Goal: Use online tool/utility: Use online tool/utility

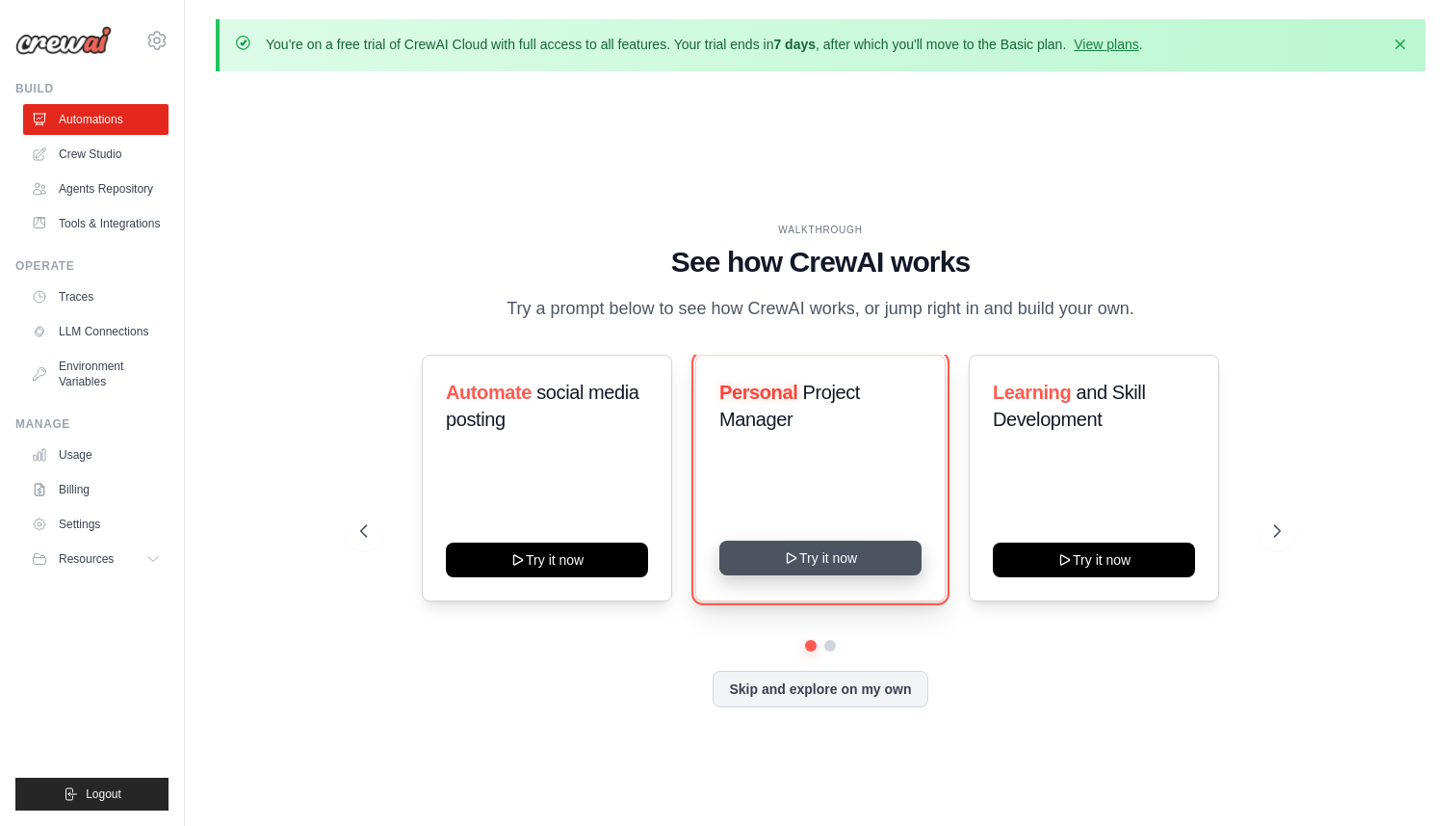
click at [814, 562] on button "Try it now" at bounding box center [821, 558] width 202 height 35
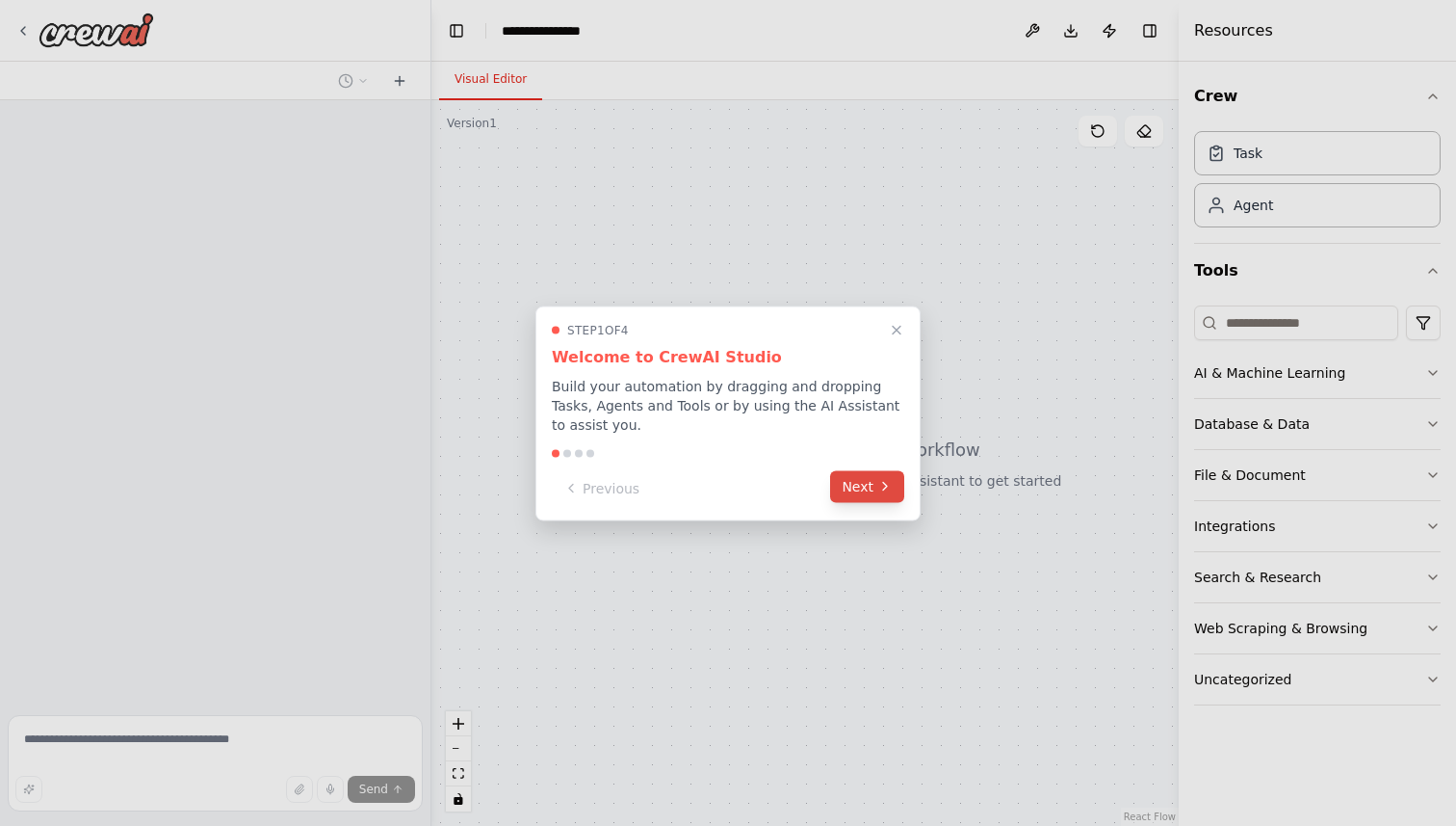
click at [846, 492] on button "Next" at bounding box center [867, 486] width 74 height 32
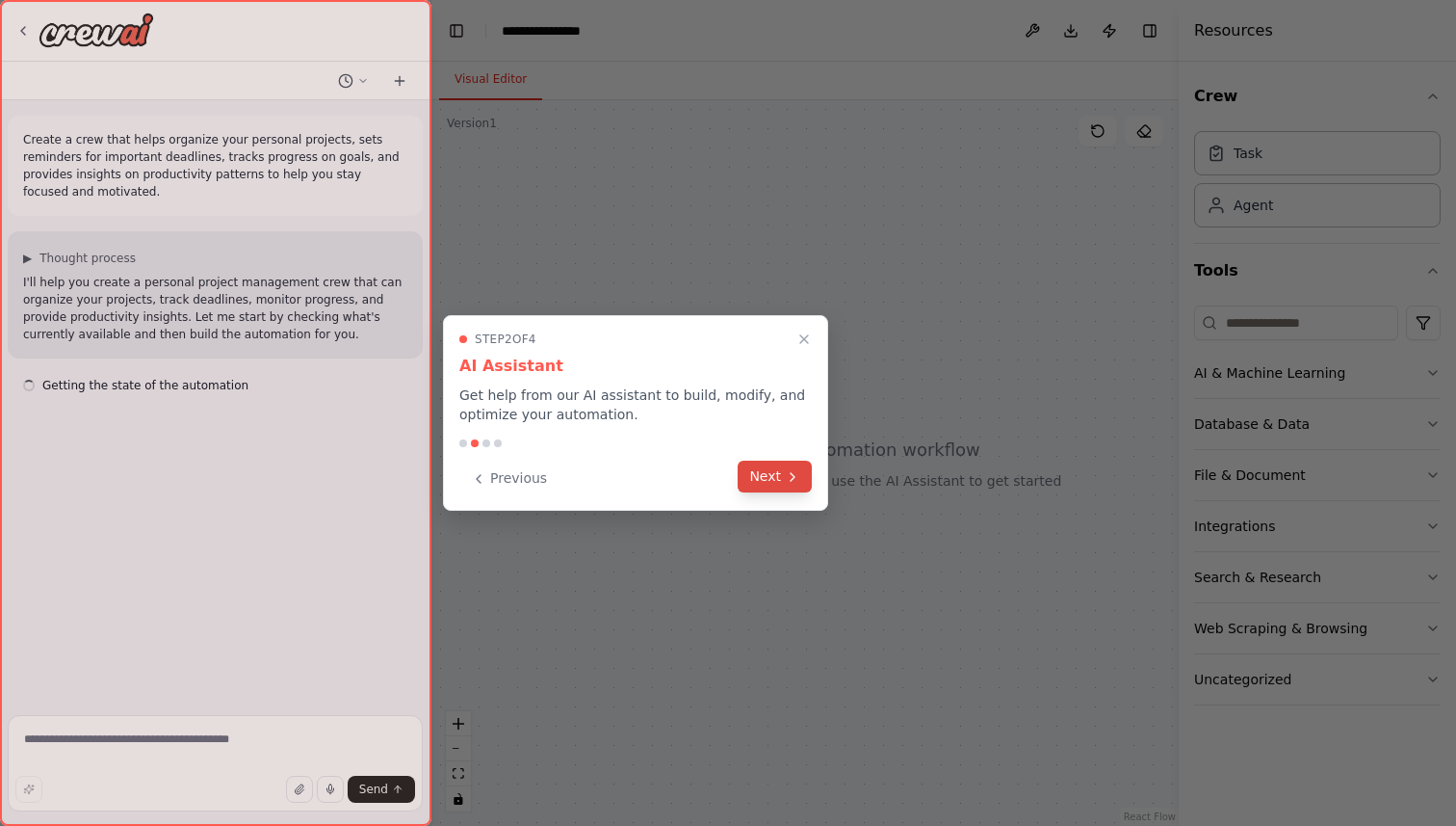
click at [771, 472] on button "Next" at bounding box center [775, 476] width 74 height 32
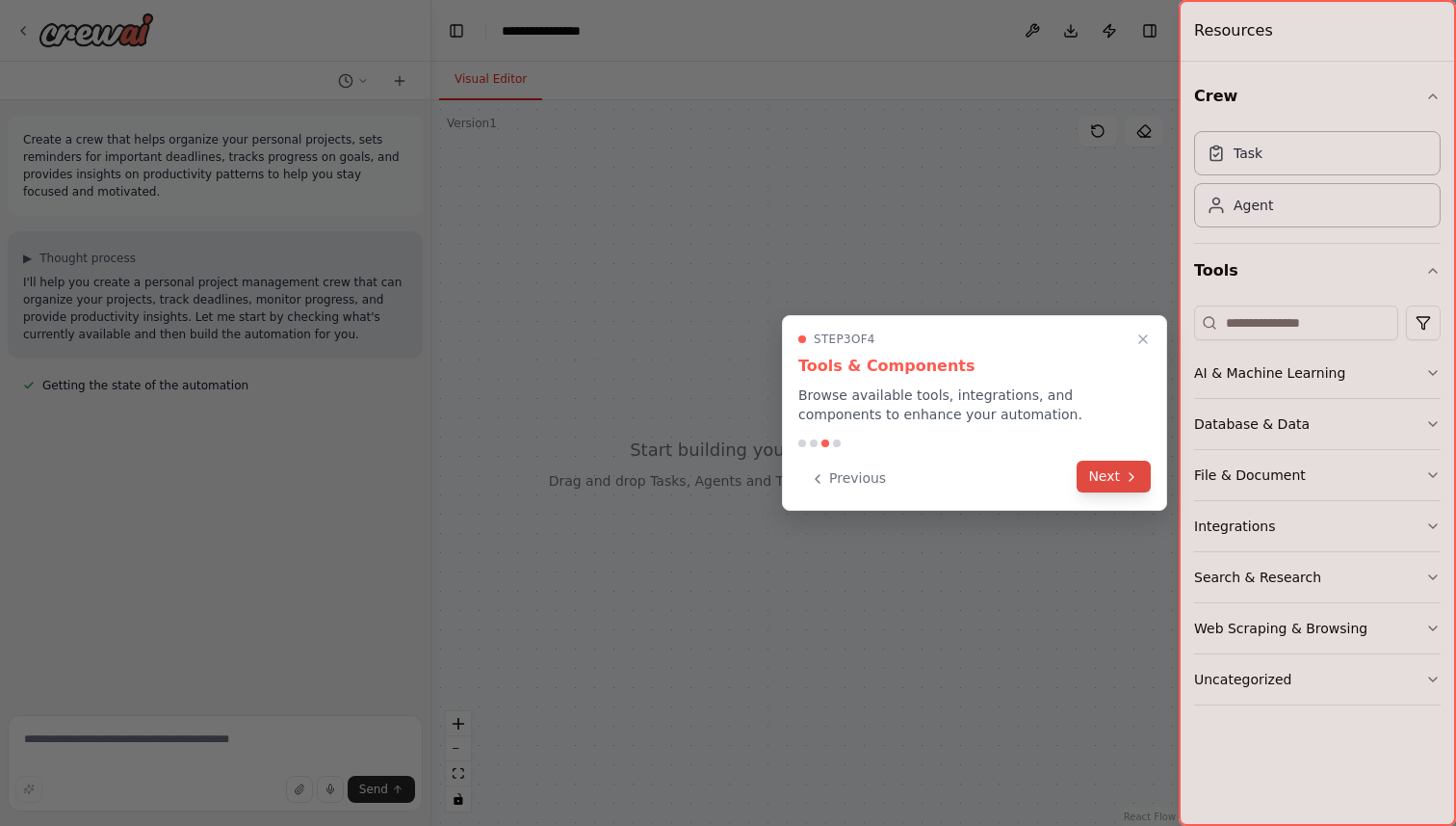
click at [1115, 476] on button "Next" at bounding box center [1113, 476] width 74 height 32
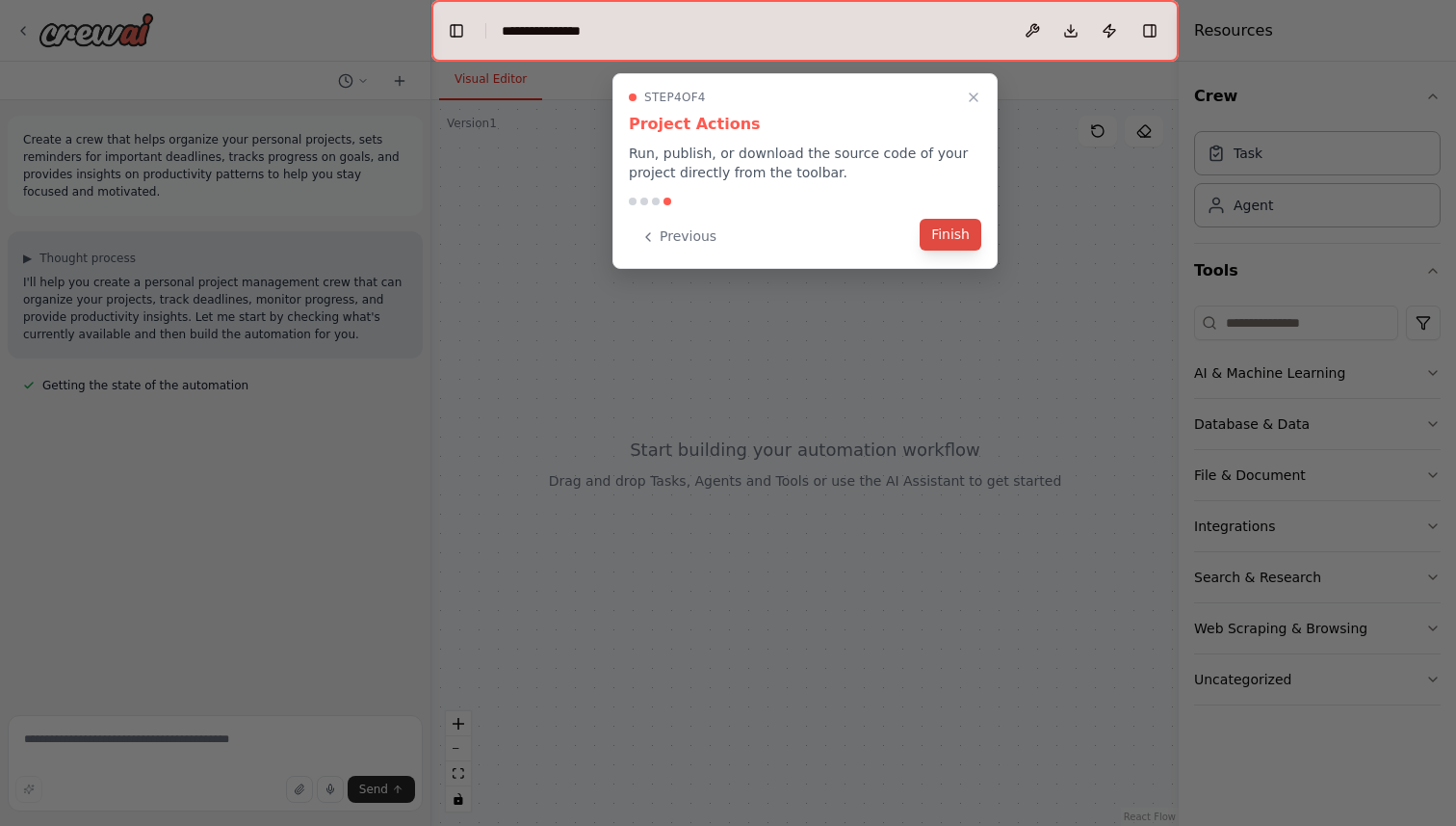
click at [926, 238] on button "Finish" at bounding box center [951, 234] width 62 height 32
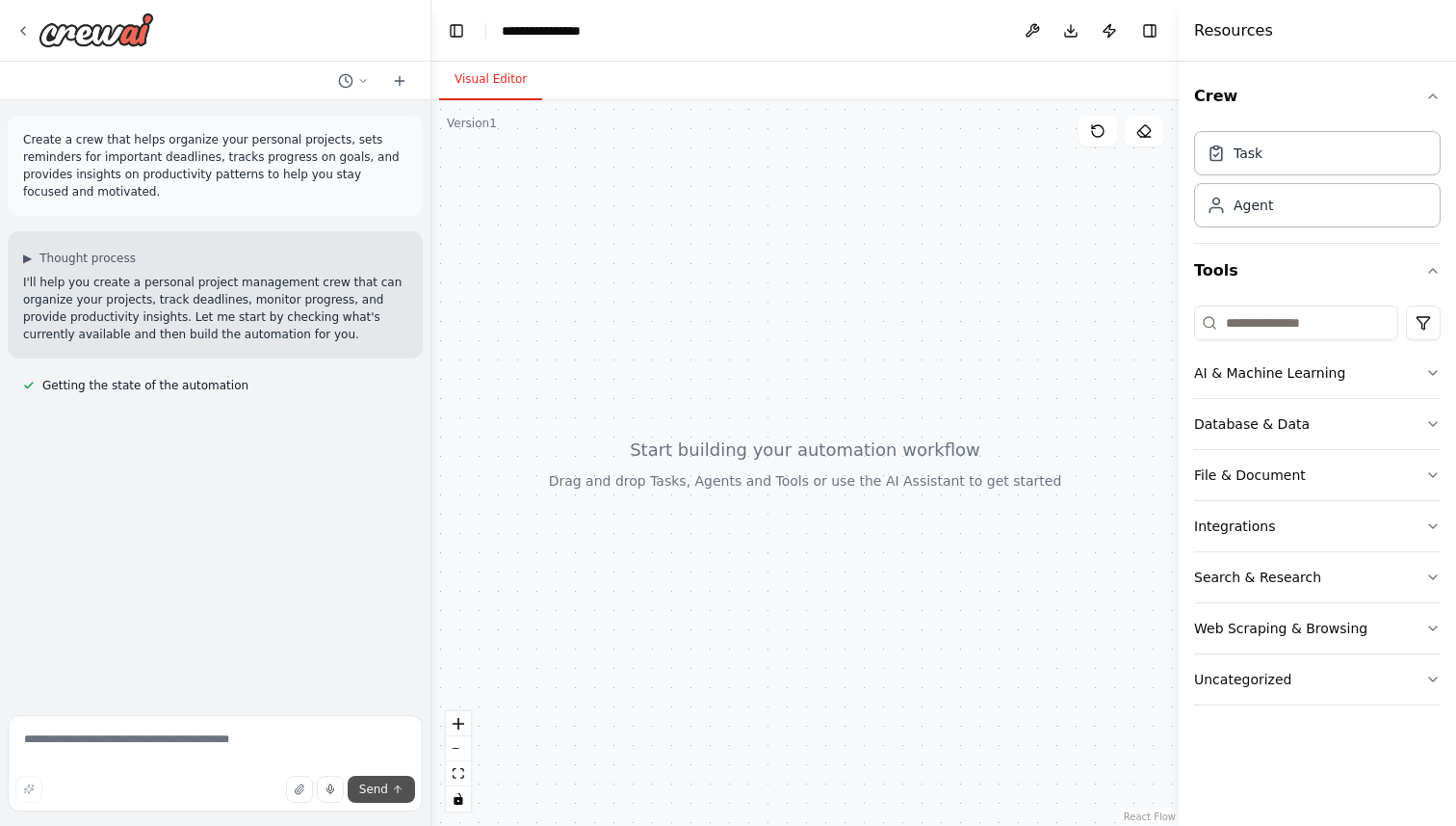
click at [374, 791] on span "Send" at bounding box center [374, 789] width 29 height 15
click at [213, 173] on p "Create a crew that helps organize your personal projects, sets reminders for im…" at bounding box center [215, 166] width 384 height 69
click at [215, 295] on p "I'll help you create a personal project management crew that can organize your …" at bounding box center [215, 308] width 384 height 69
click at [174, 384] on span "Getting the state of the automation" at bounding box center [146, 386] width 206 height 15
click at [1110, 34] on button "Run" at bounding box center [1109, 31] width 31 height 35
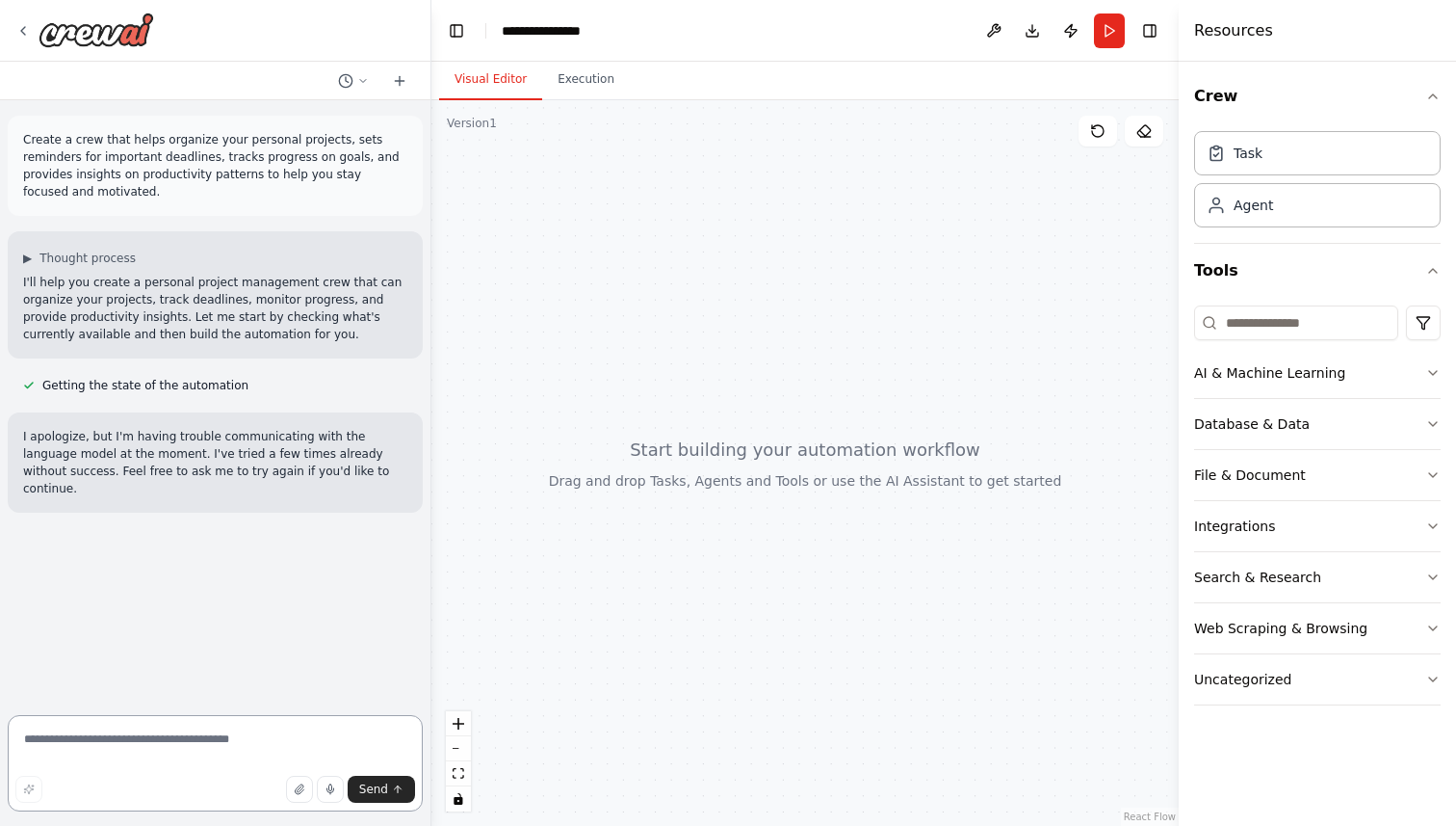
click at [132, 733] on textarea at bounding box center [215, 763] width 415 height 96
type textarea "*********"
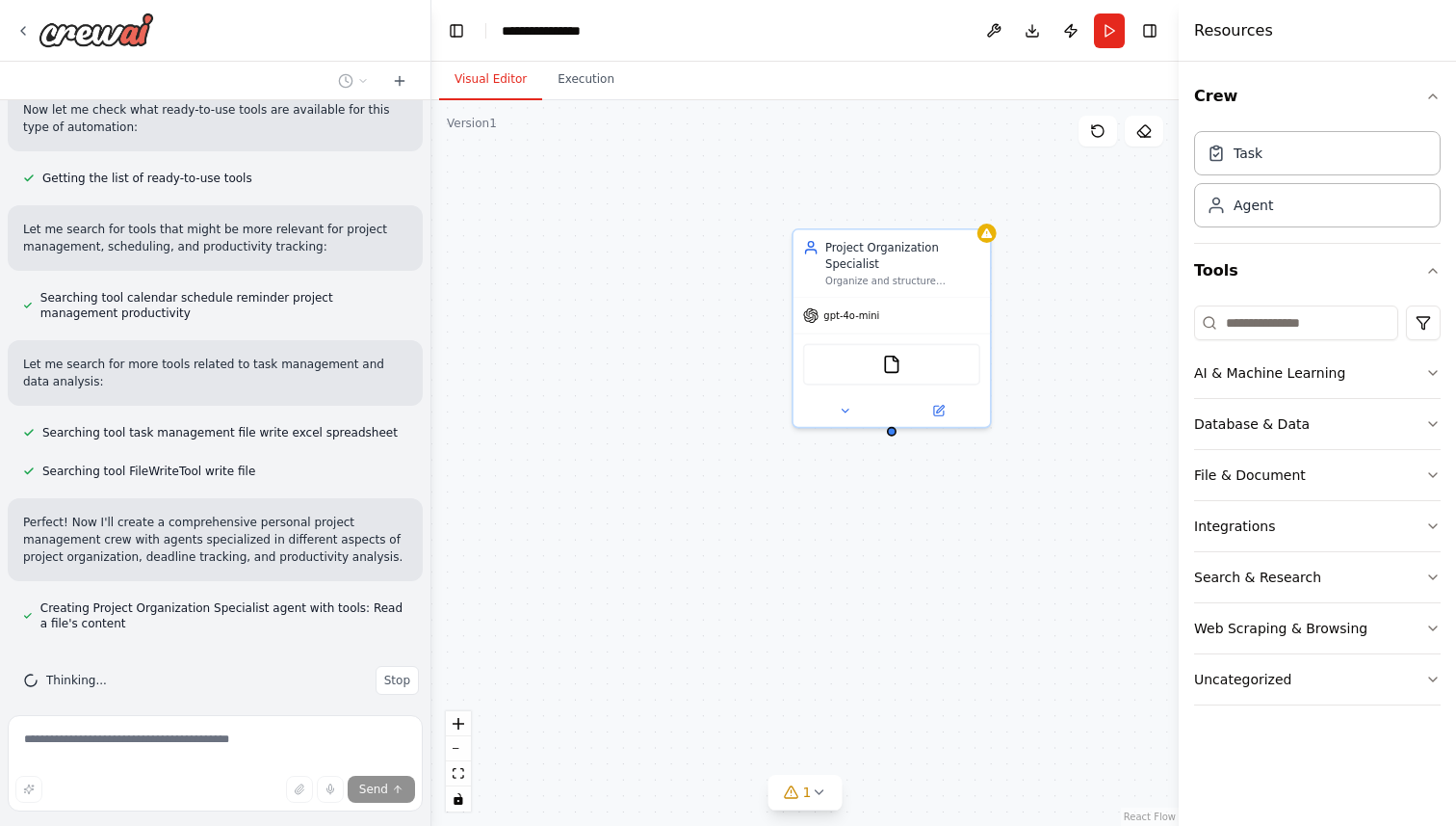
scroll to position [705, 0]
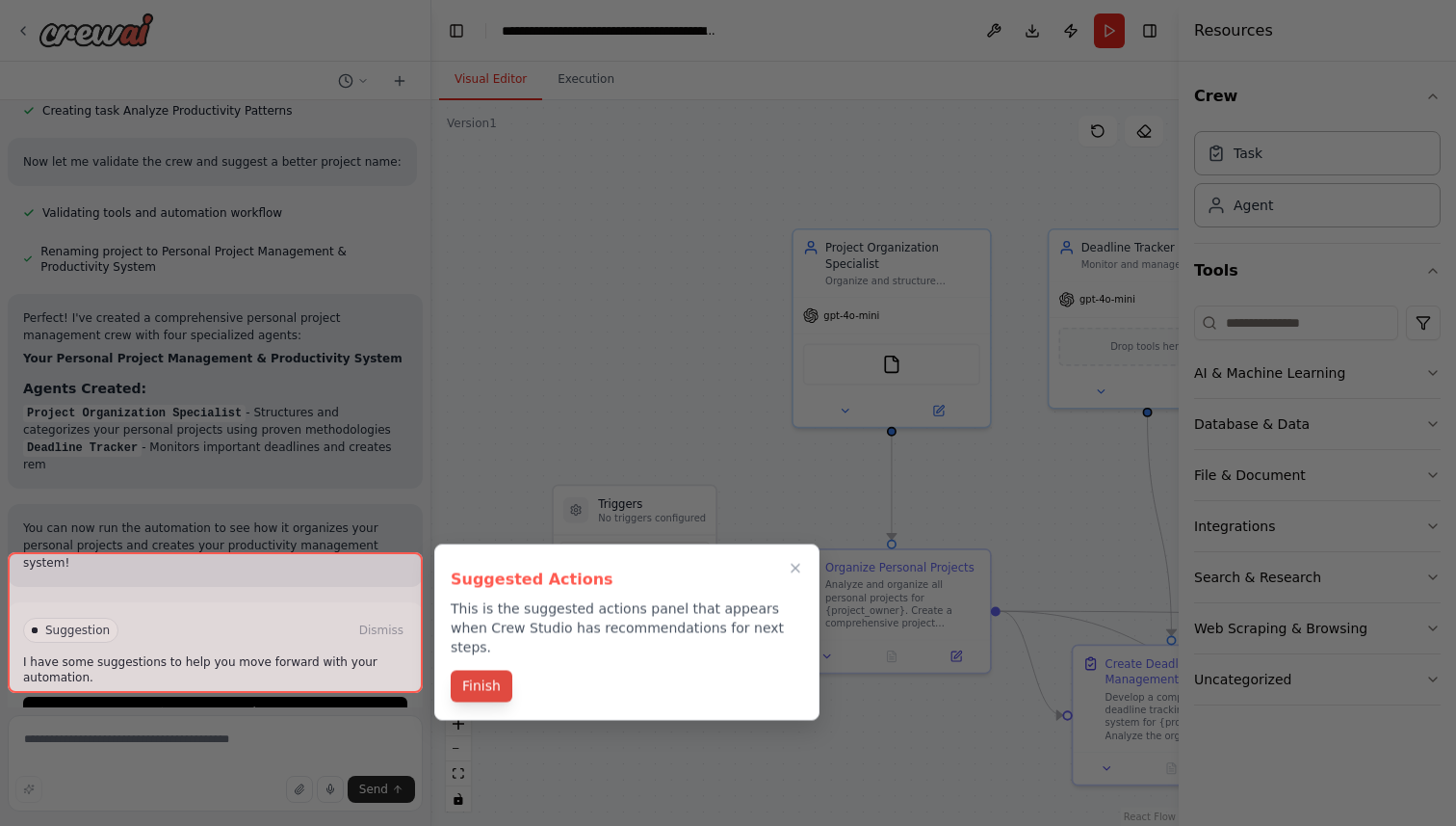
click at [480, 667] on div "Suggested Actions This is the suggested actions panel that appears when Crew St…" at bounding box center [627, 632] width 385 height 176
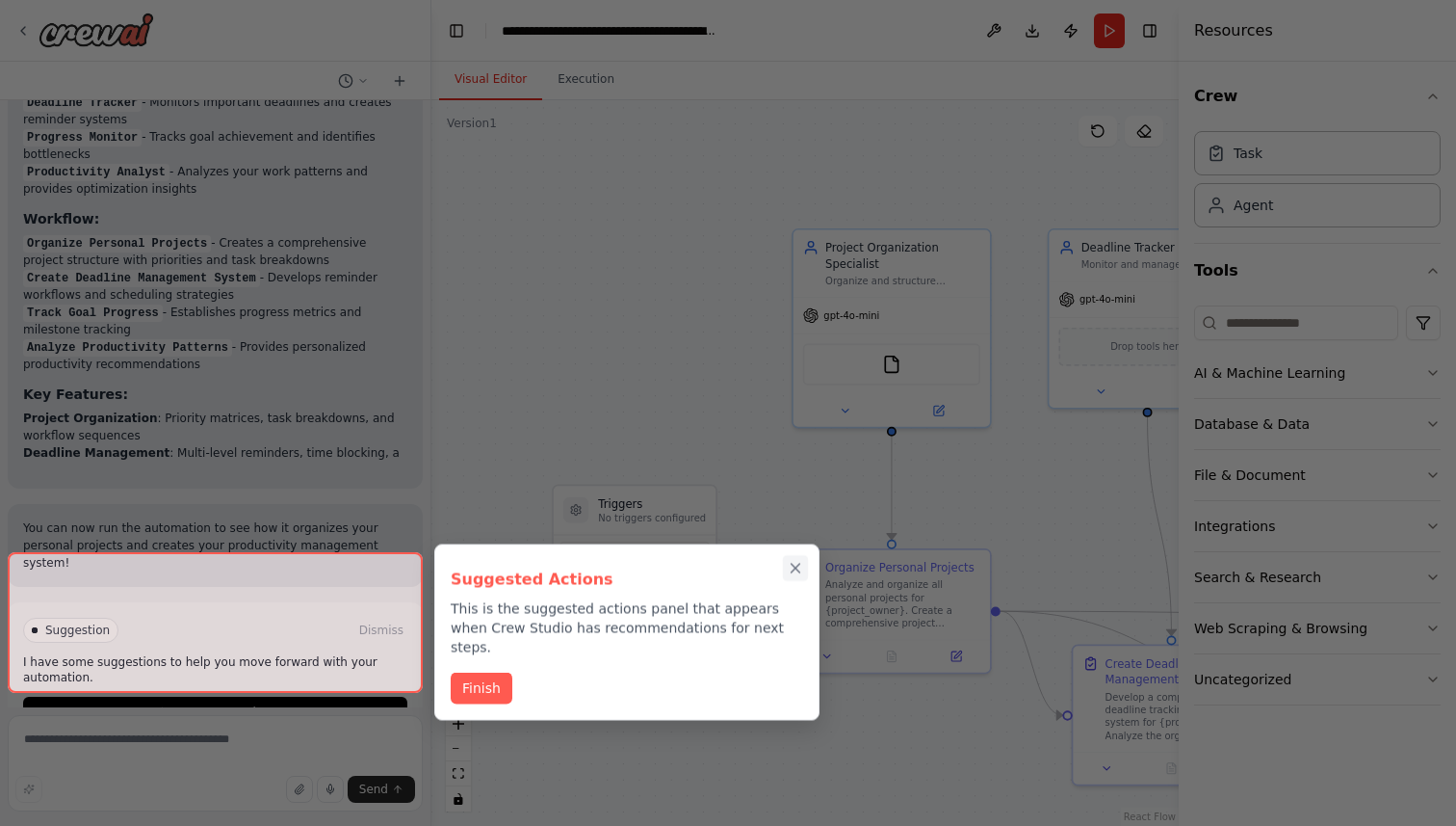
click at [792, 573] on button "Close walkthrough" at bounding box center [796, 568] width 25 height 25
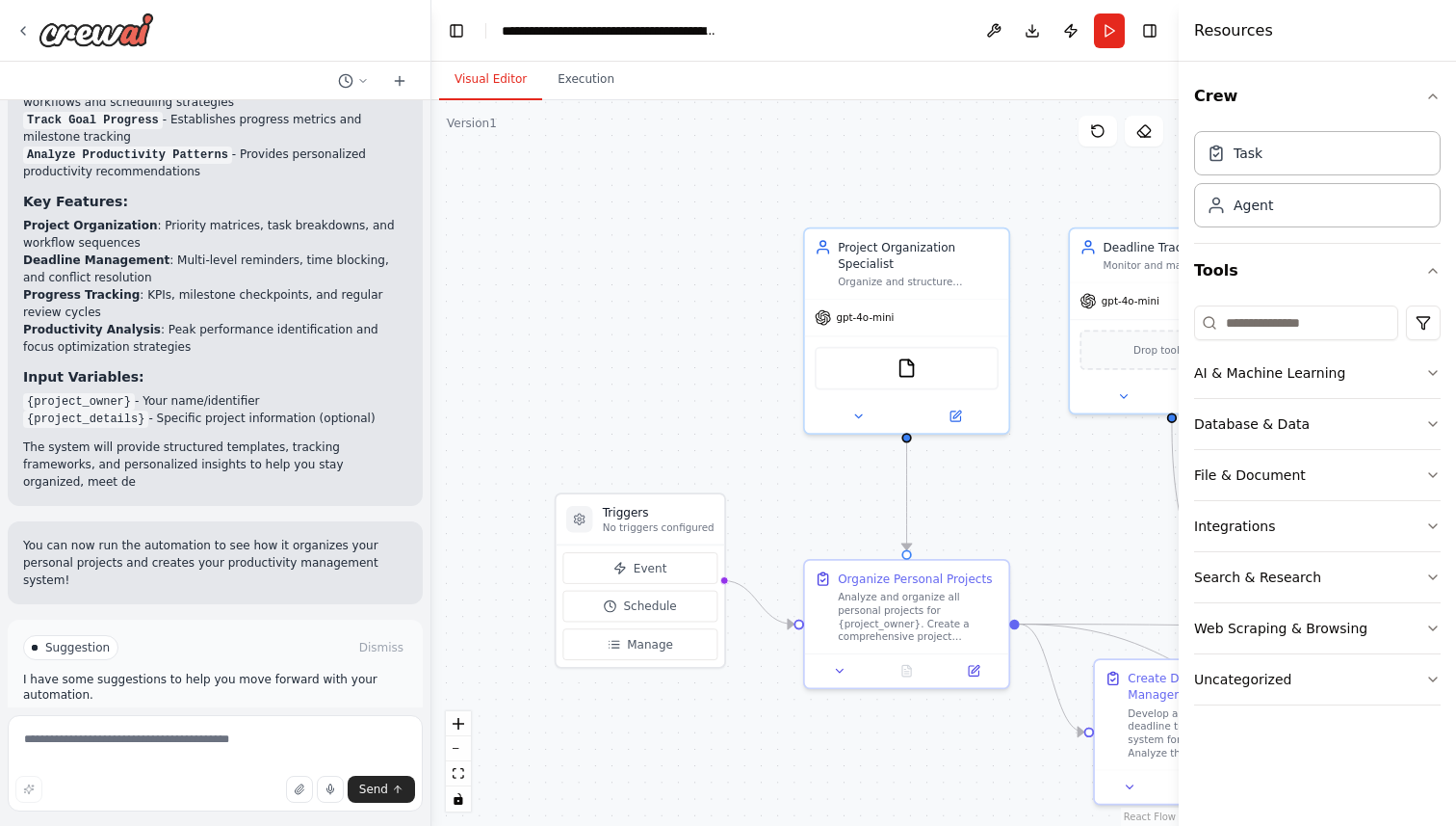
scroll to position [2219, 0]
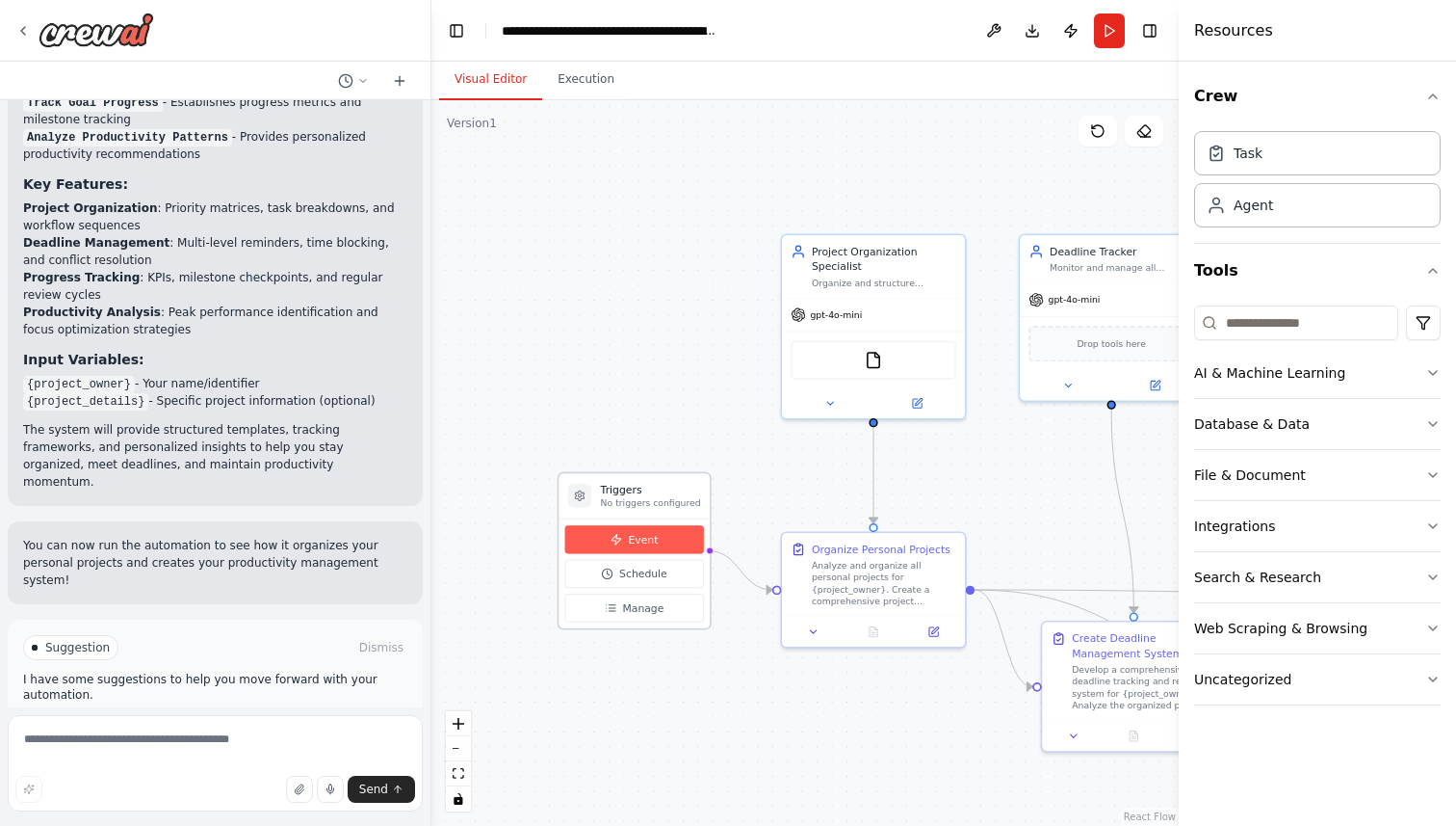
click at [645, 537] on span "Event" at bounding box center [643, 539] width 30 height 14
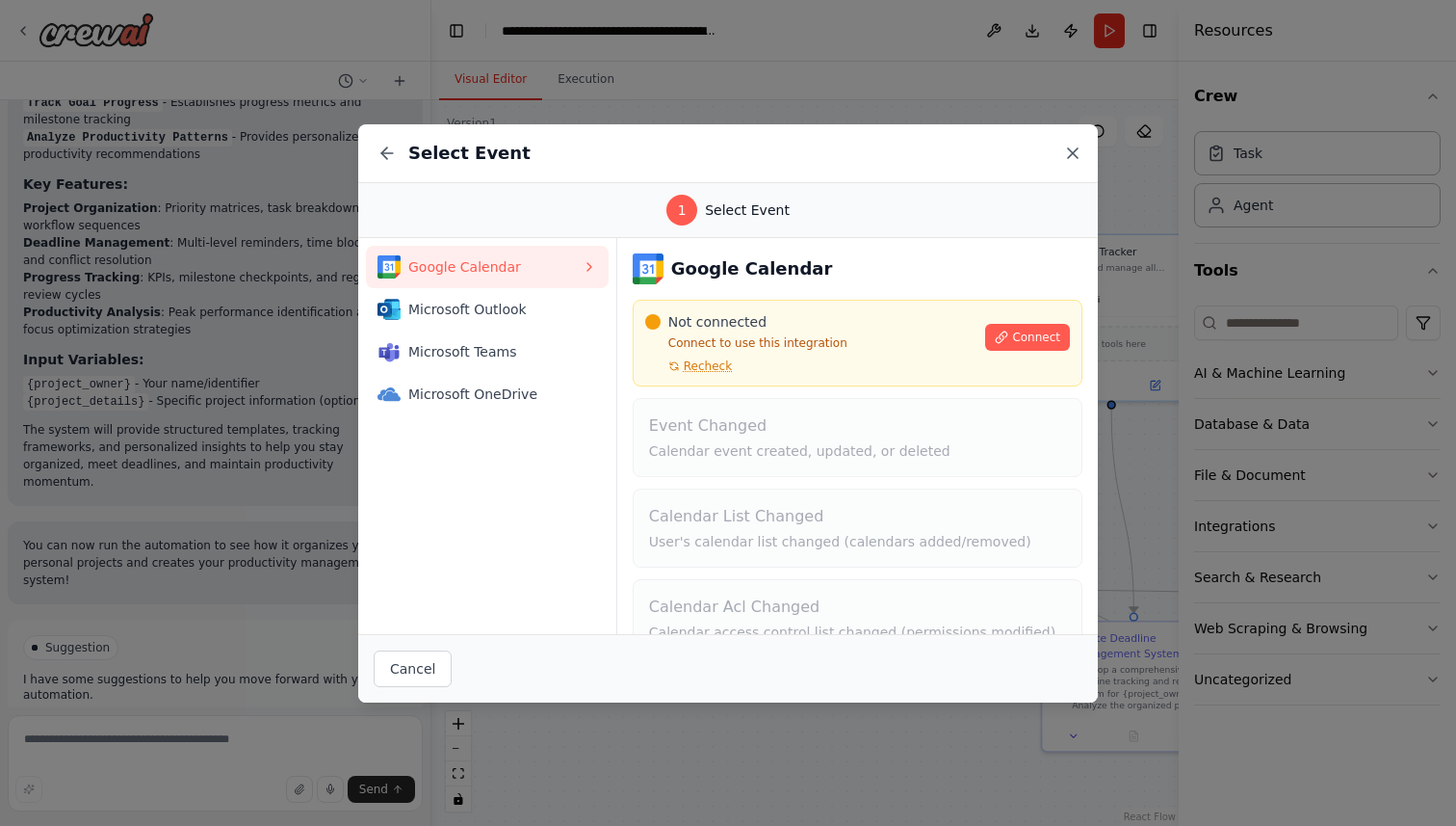
click at [1068, 151] on icon at bounding box center [1072, 153] width 19 height 19
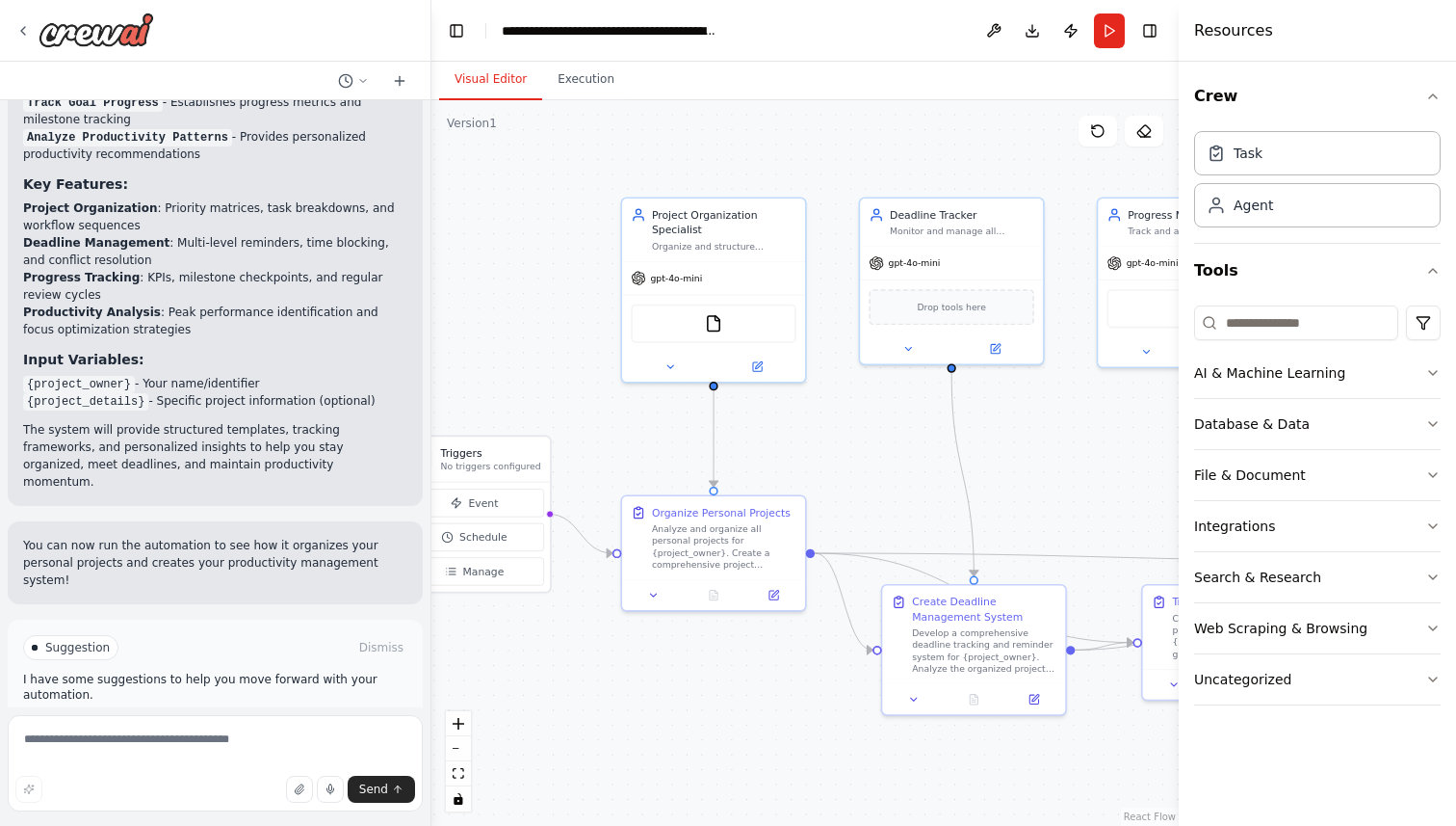
drag, startPoint x: 685, startPoint y: 304, endPoint x: 527, endPoint y: 264, distance: 163.0
click at [525, 266] on div ".deletable-edge-delete-btn { width: 20px; height: 20px; border: 0px solid #ffff…" at bounding box center [806, 463] width 748 height 726
click at [698, 538] on div "Analyze and organize all personal projects for {project_owner}. Create a compre…" at bounding box center [725, 543] width 145 height 47
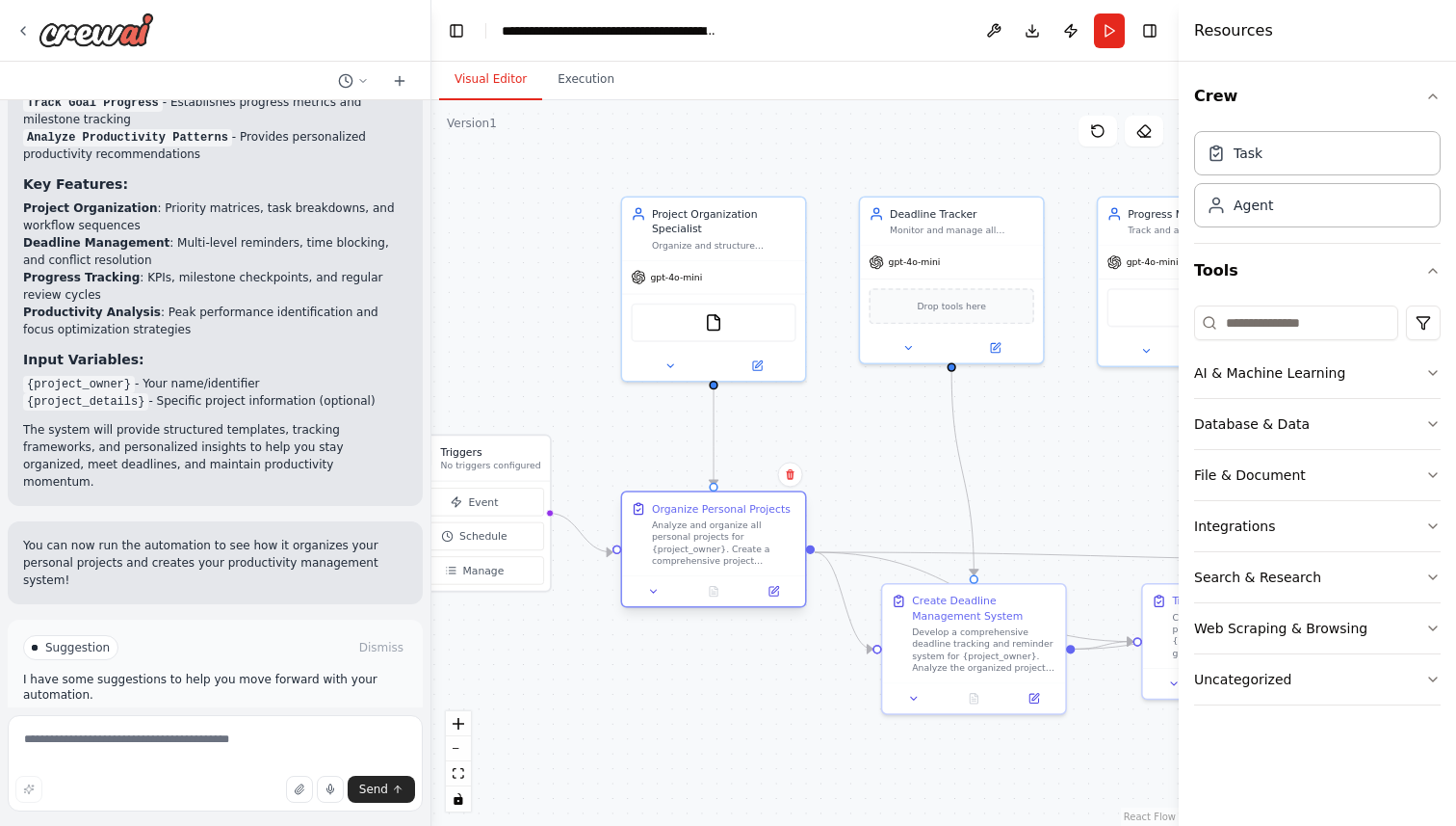
click at [698, 538] on div "Analyze and organize all personal projects for {project_owner}. Create a compre…" at bounding box center [725, 543] width 145 height 47
click at [657, 600] on button at bounding box center [653, 591] width 51 height 18
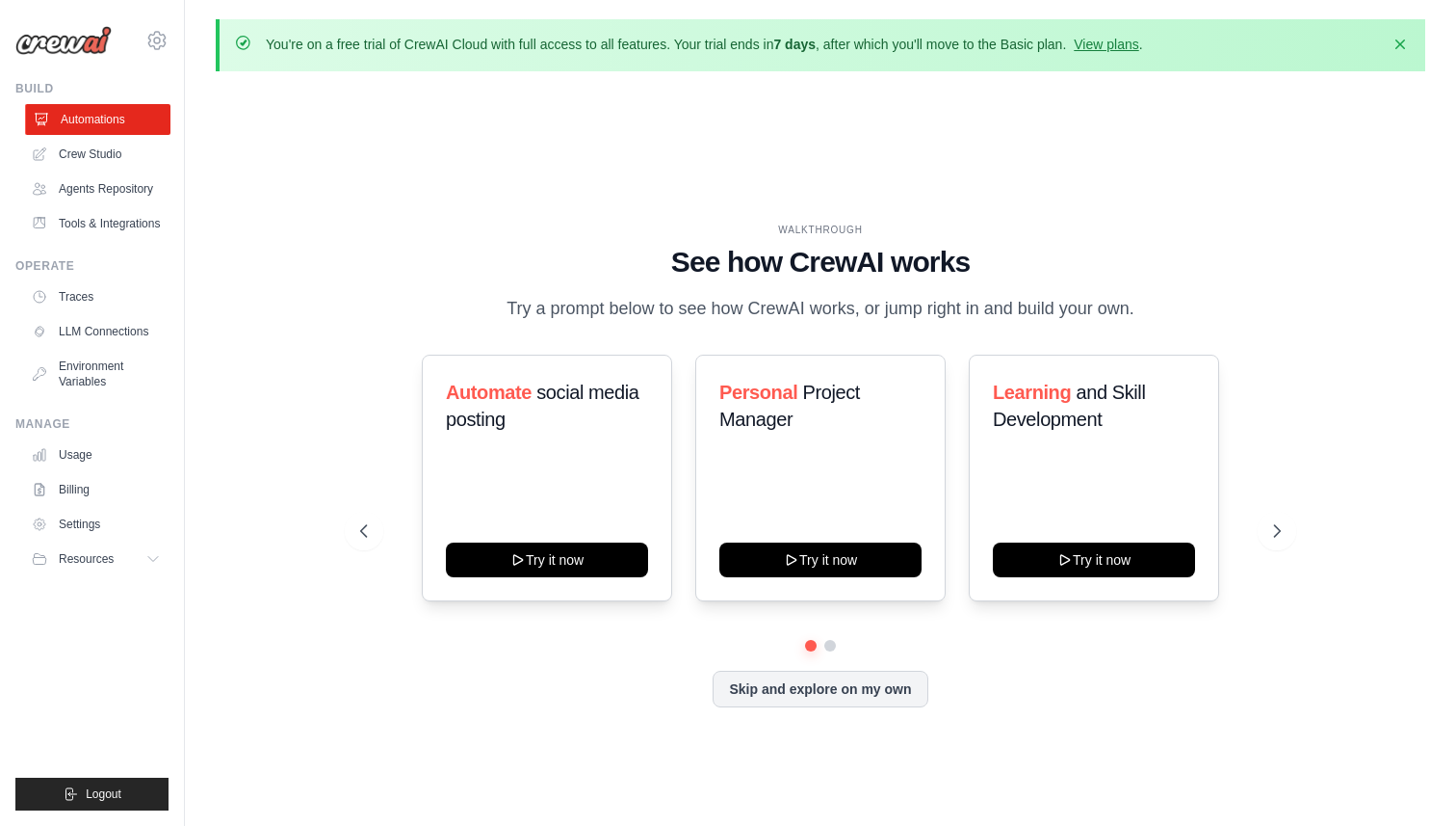
click at [108, 116] on link "Automations" at bounding box center [97, 120] width 146 height 31
click at [104, 148] on link "Crew Studio" at bounding box center [97, 154] width 146 height 31
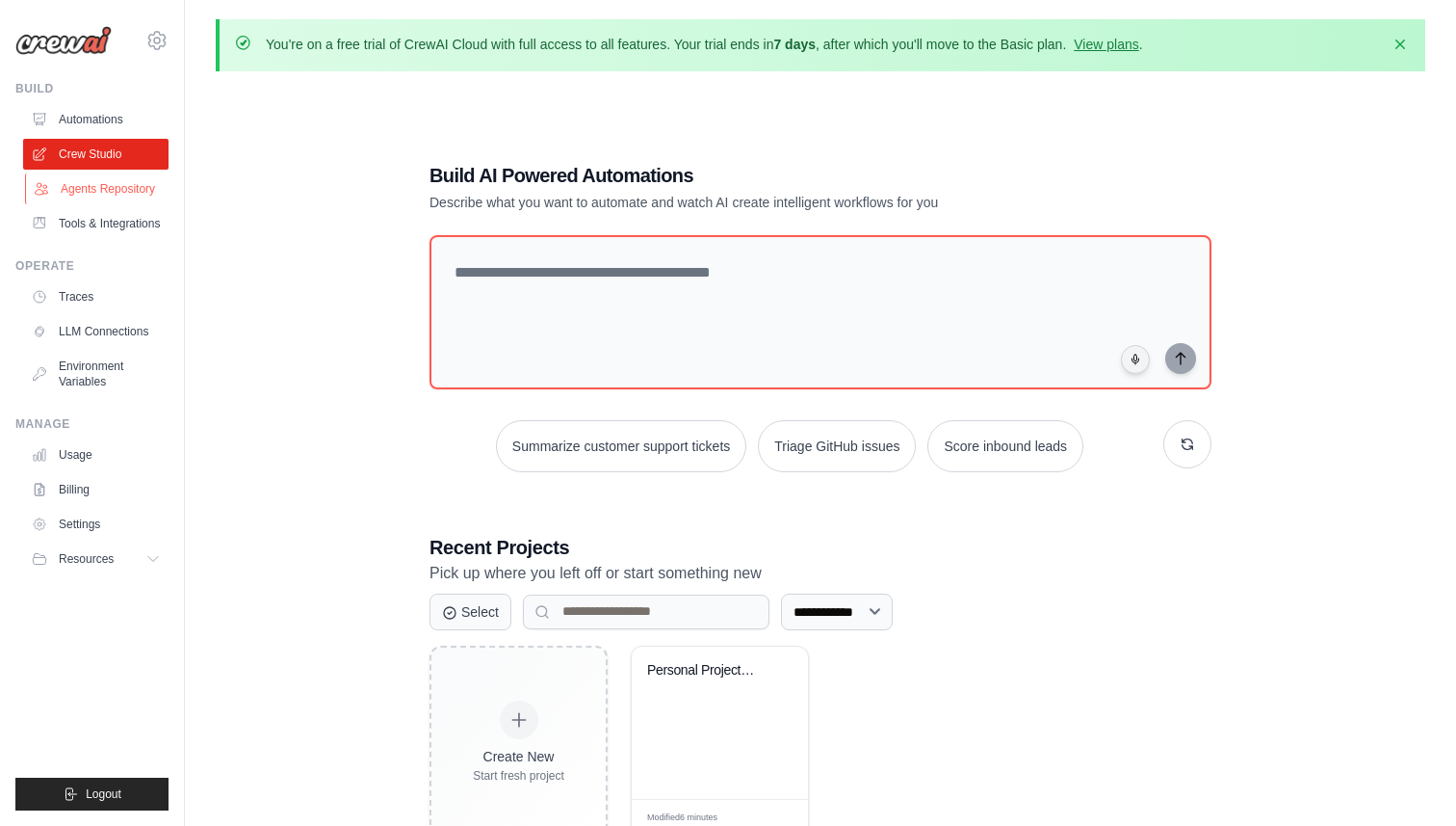
click at [112, 200] on link "Agents Repository" at bounding box center [97, 189] width 146 height 31
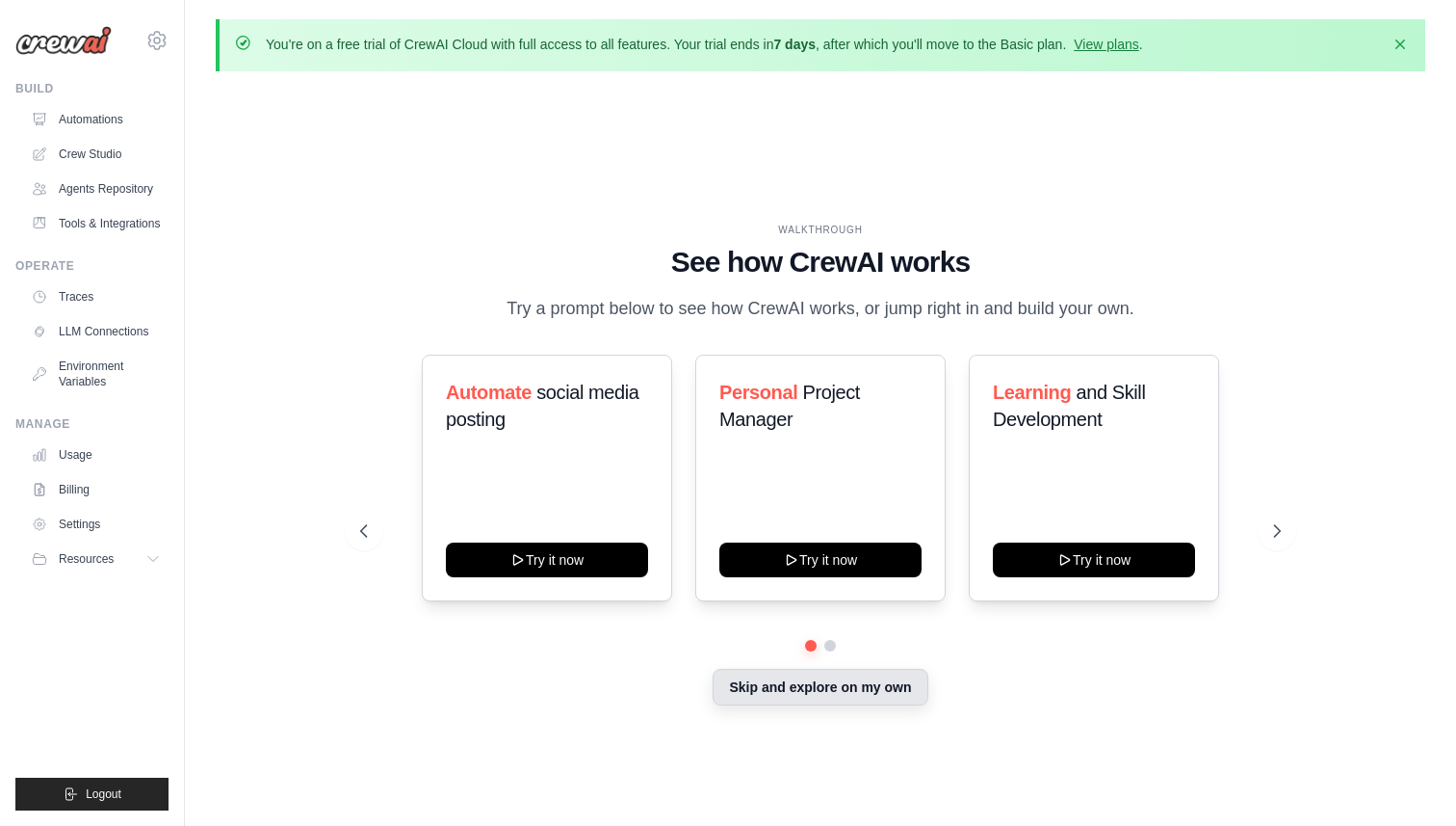
click at [875, 684] on button "Skip and explore on my own" at bounding box center [820, 687] width 215 height 37
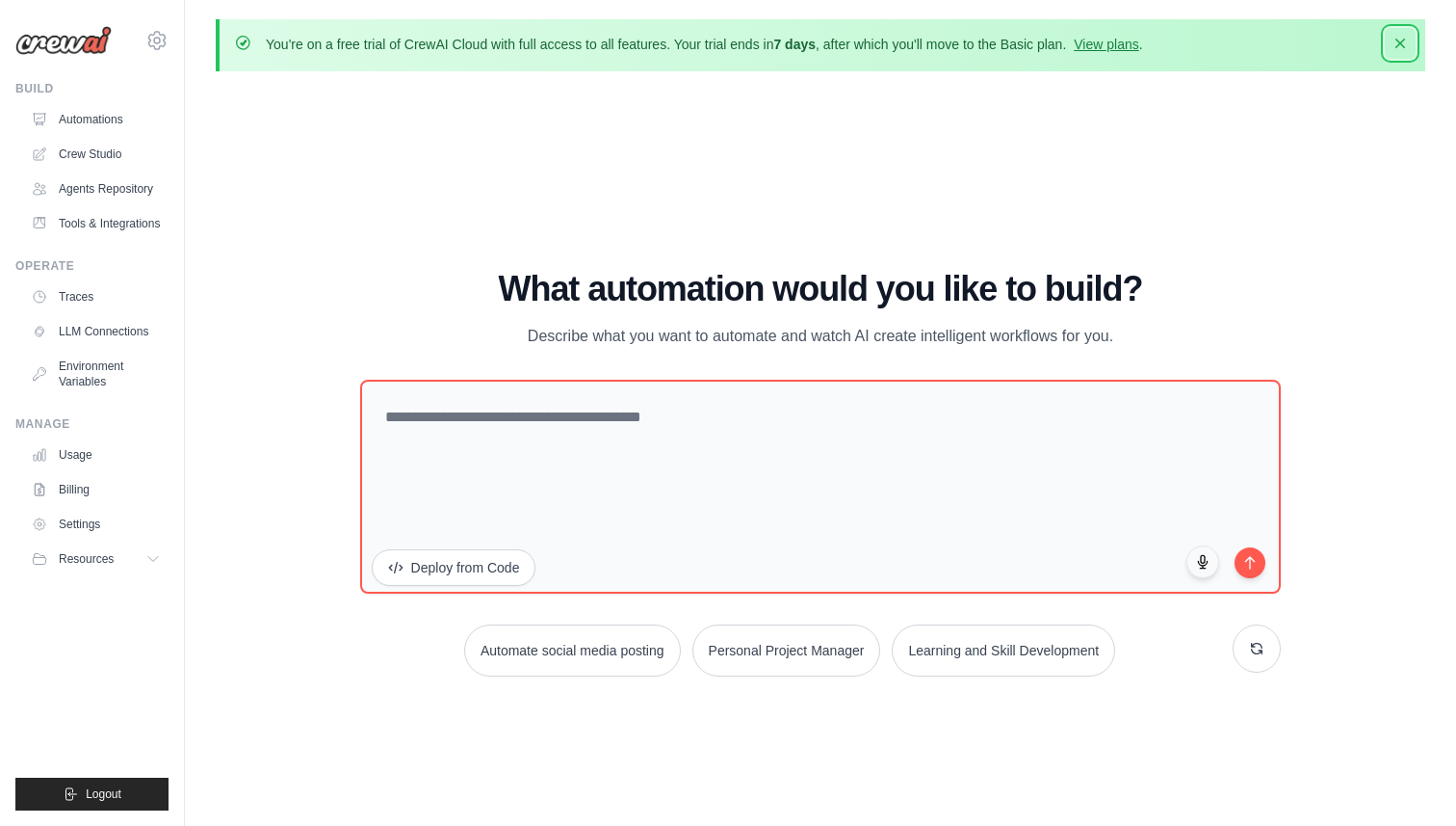
click at [1396, 43] on icon "button" at bounding box center [1400, 43] width 19 height 19
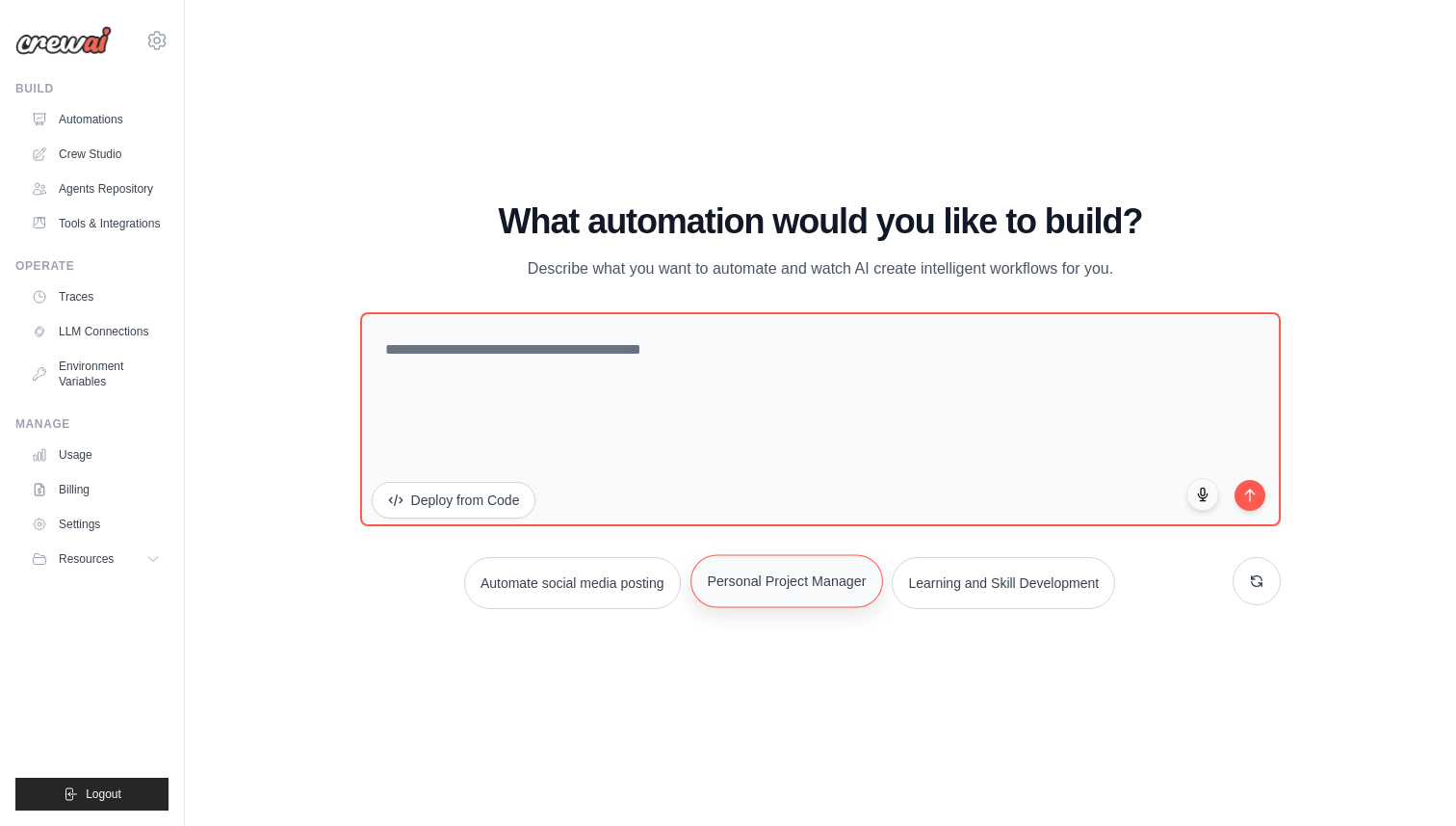
click at [787, 578] on button "Personal Project Manager" at bounding box center [787, 580] width 193 height 53
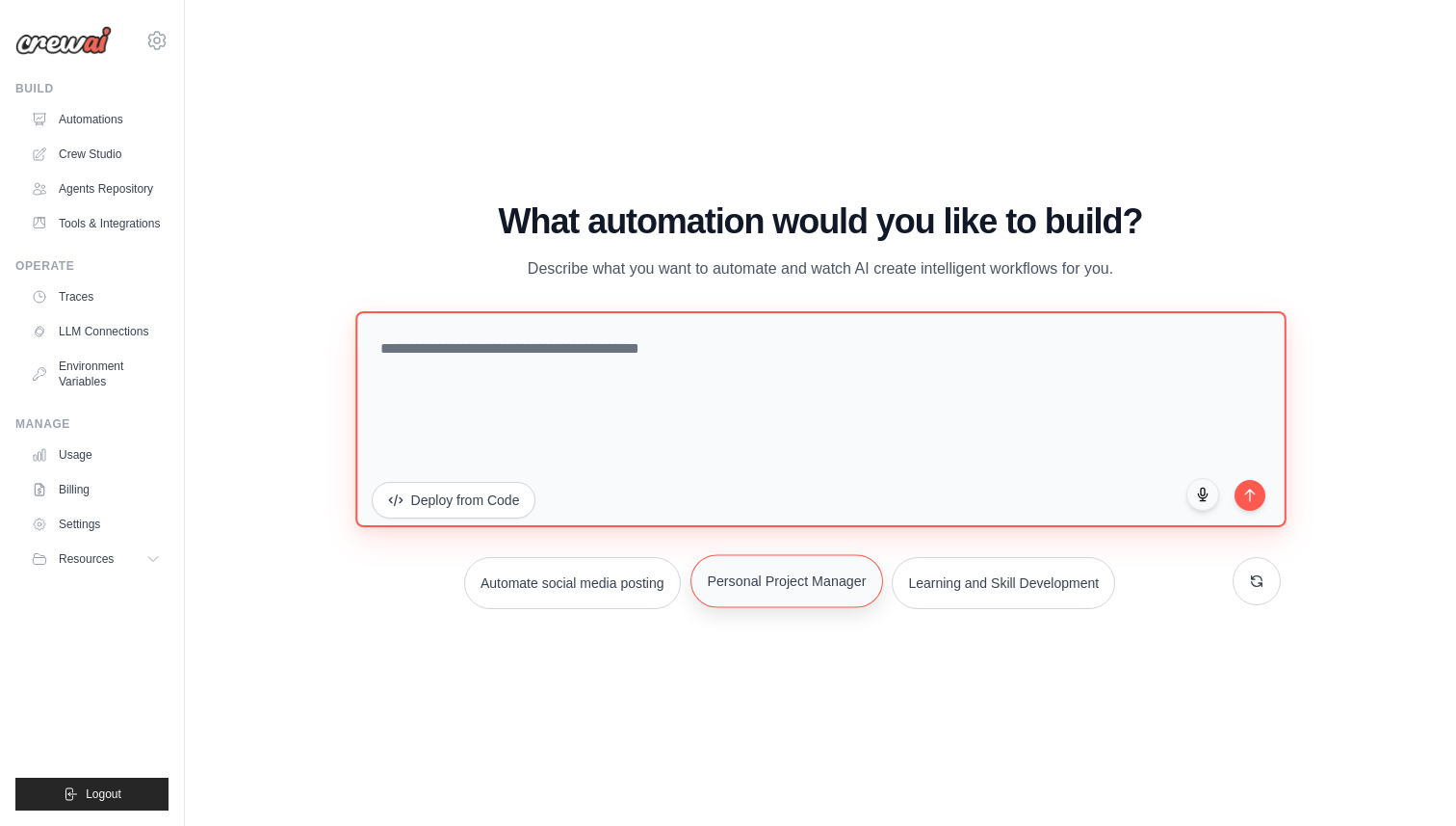
type textarea "**********"
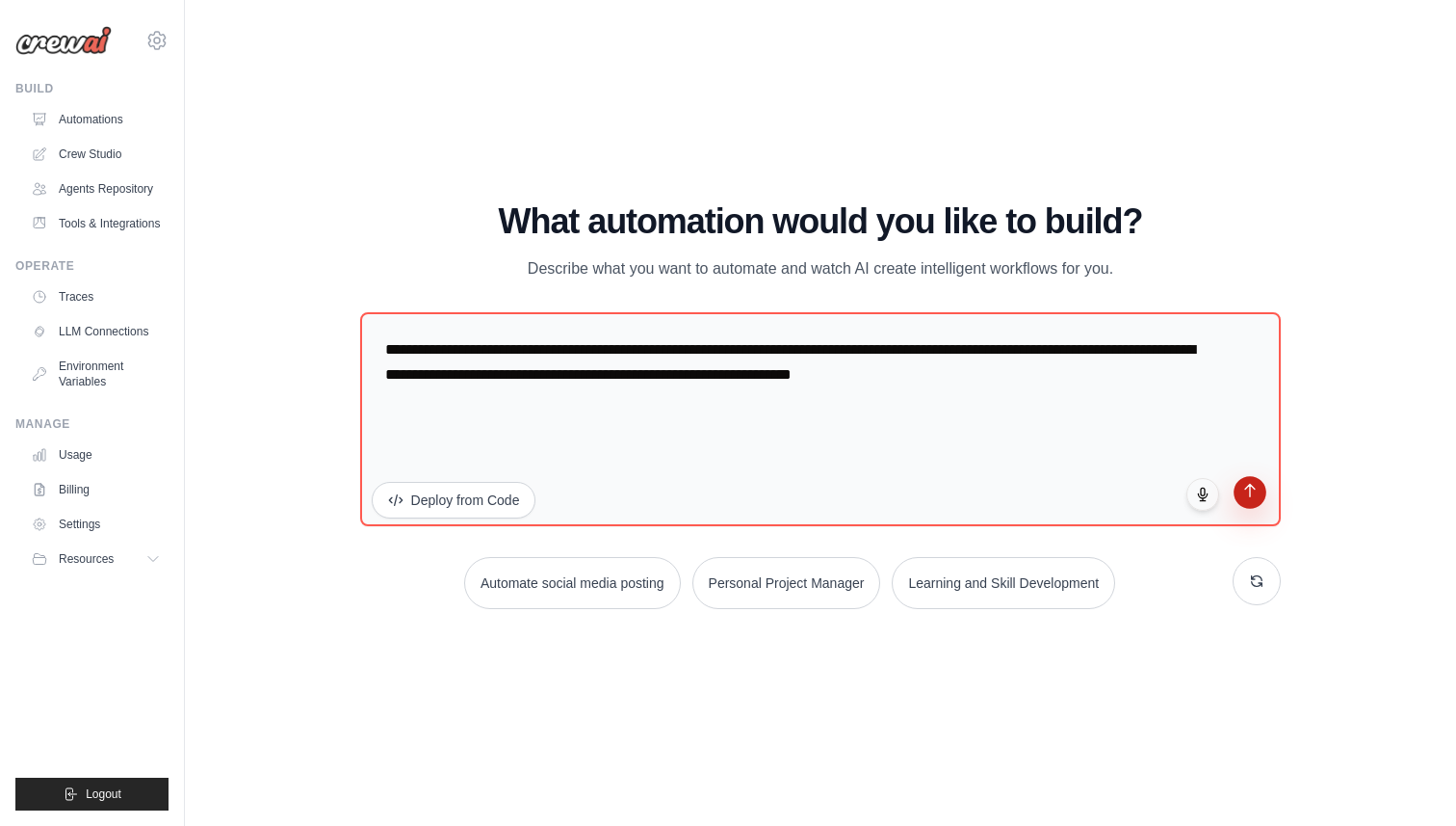
click at [1249, 497] on icon "submit" at bounding box center [1250, 490] width 16 height 16
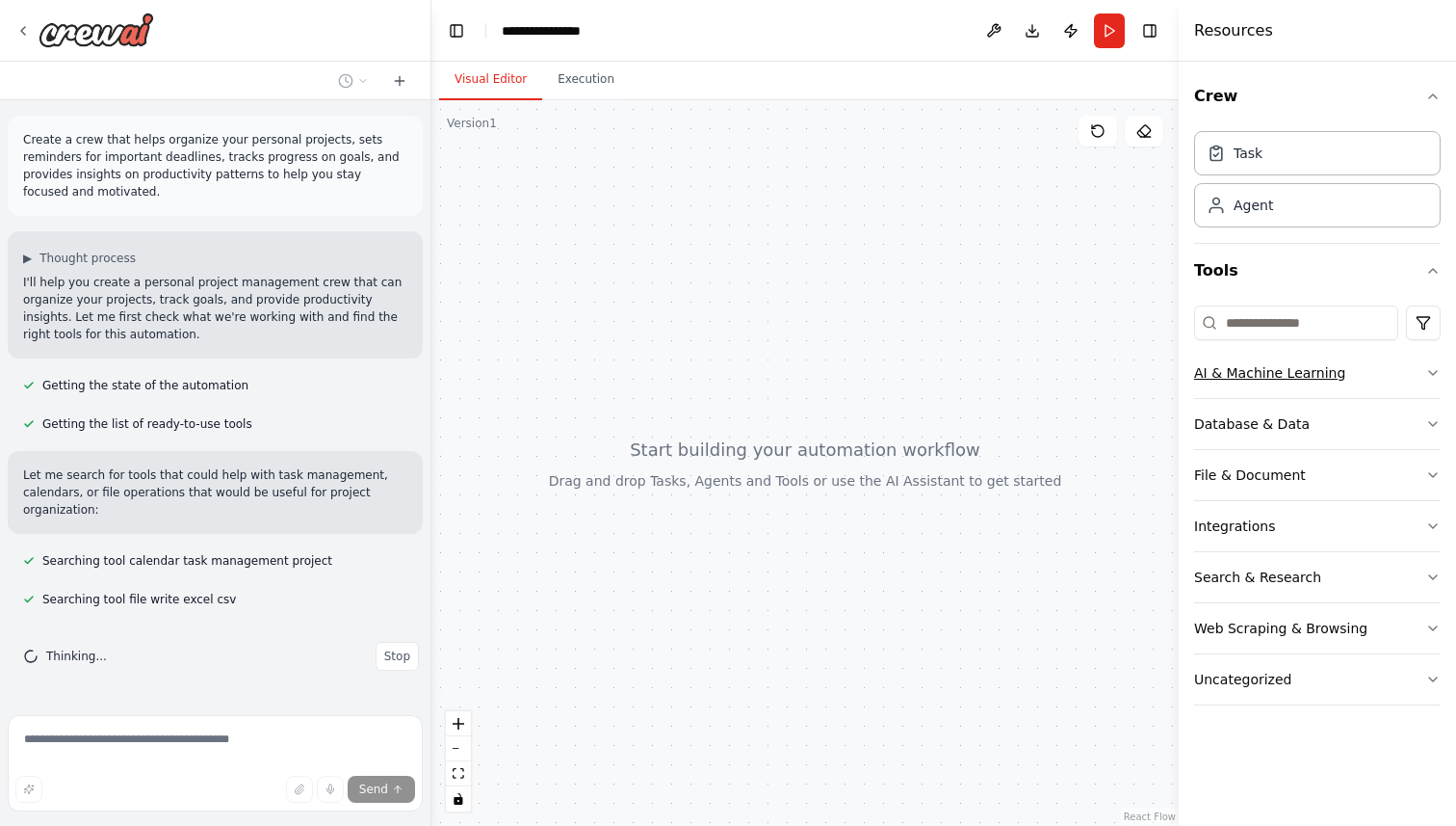
click at [1379, 361] on button "AI & Machine Learning" at bounding box center [1317, 373] width 247 height 50
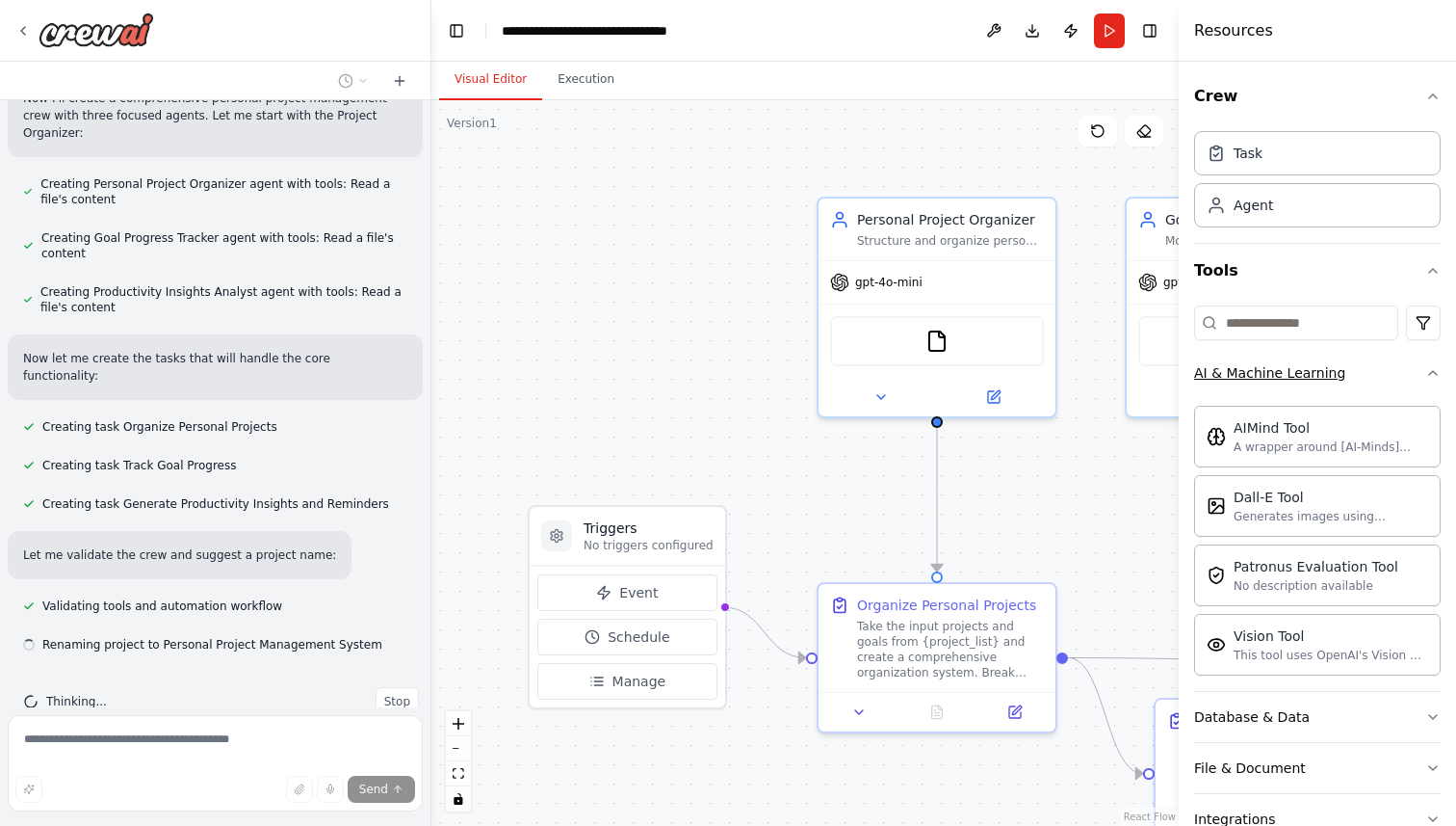
scroll to position [556, 0]
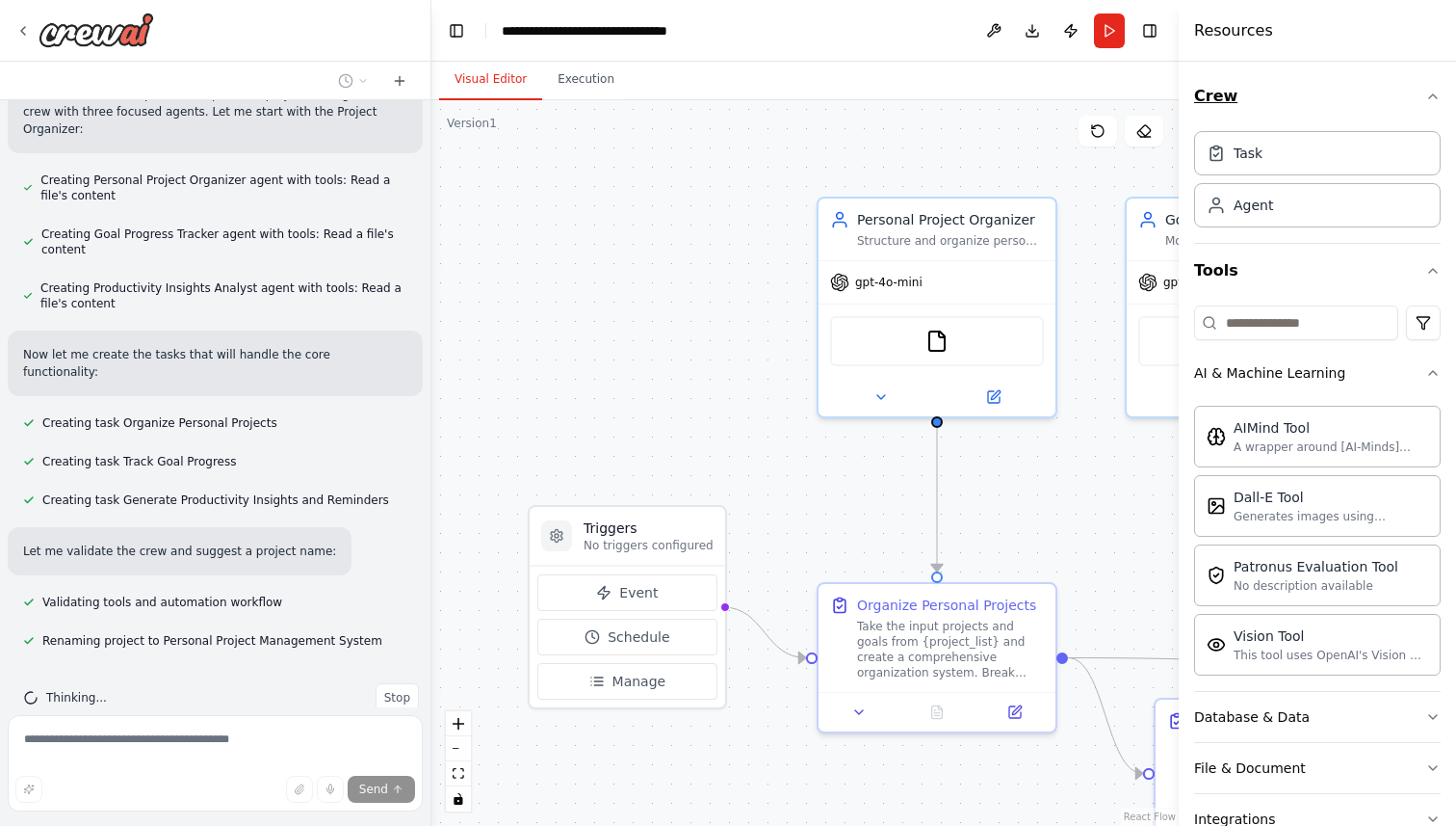
click at [1433, 98] on icon "button" at bounding box center [1433, 96] width 15 height 15
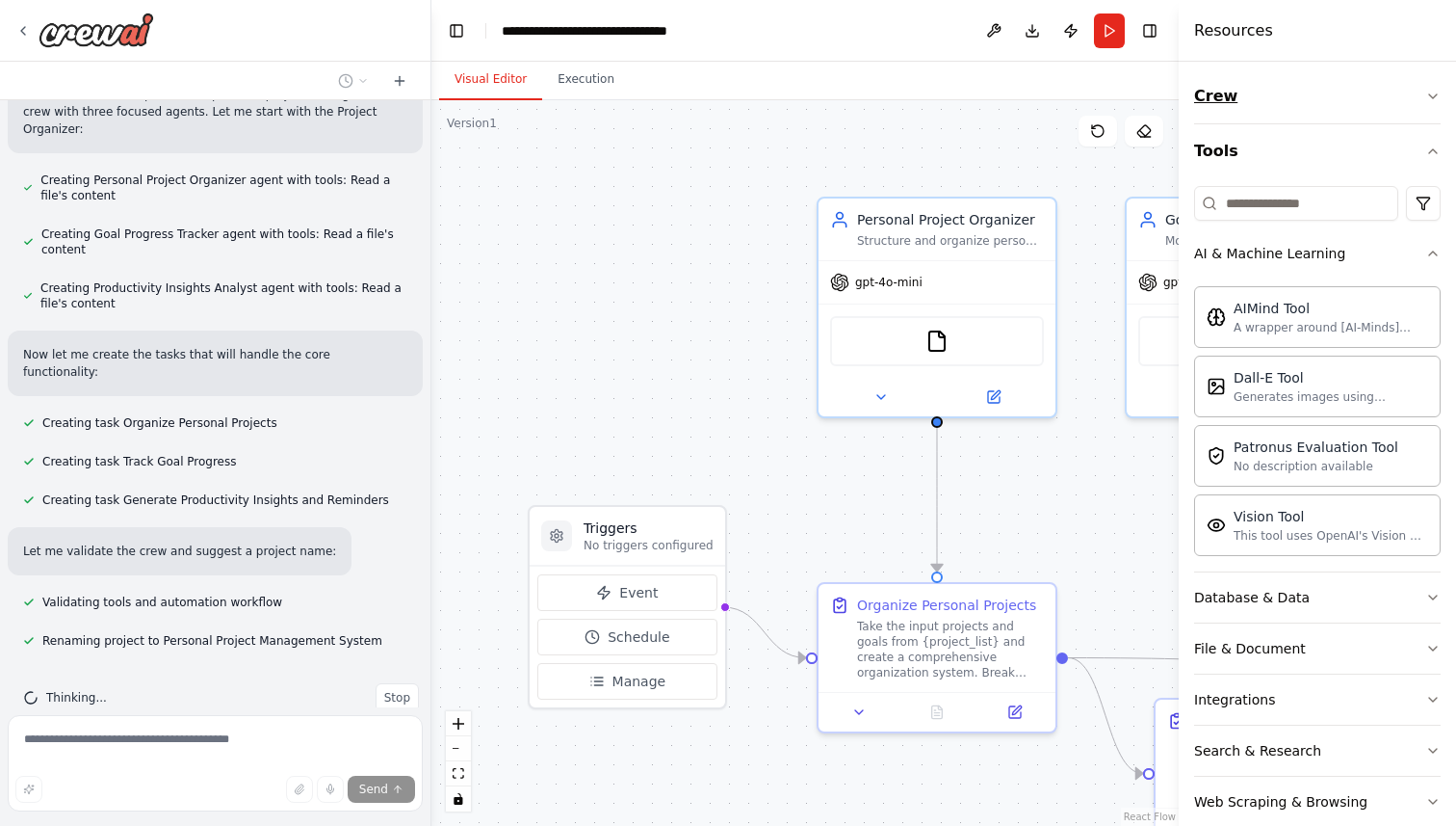
click at [1433, 98] on icon "button" at bounding box center [1433, 96] width 15 height 15
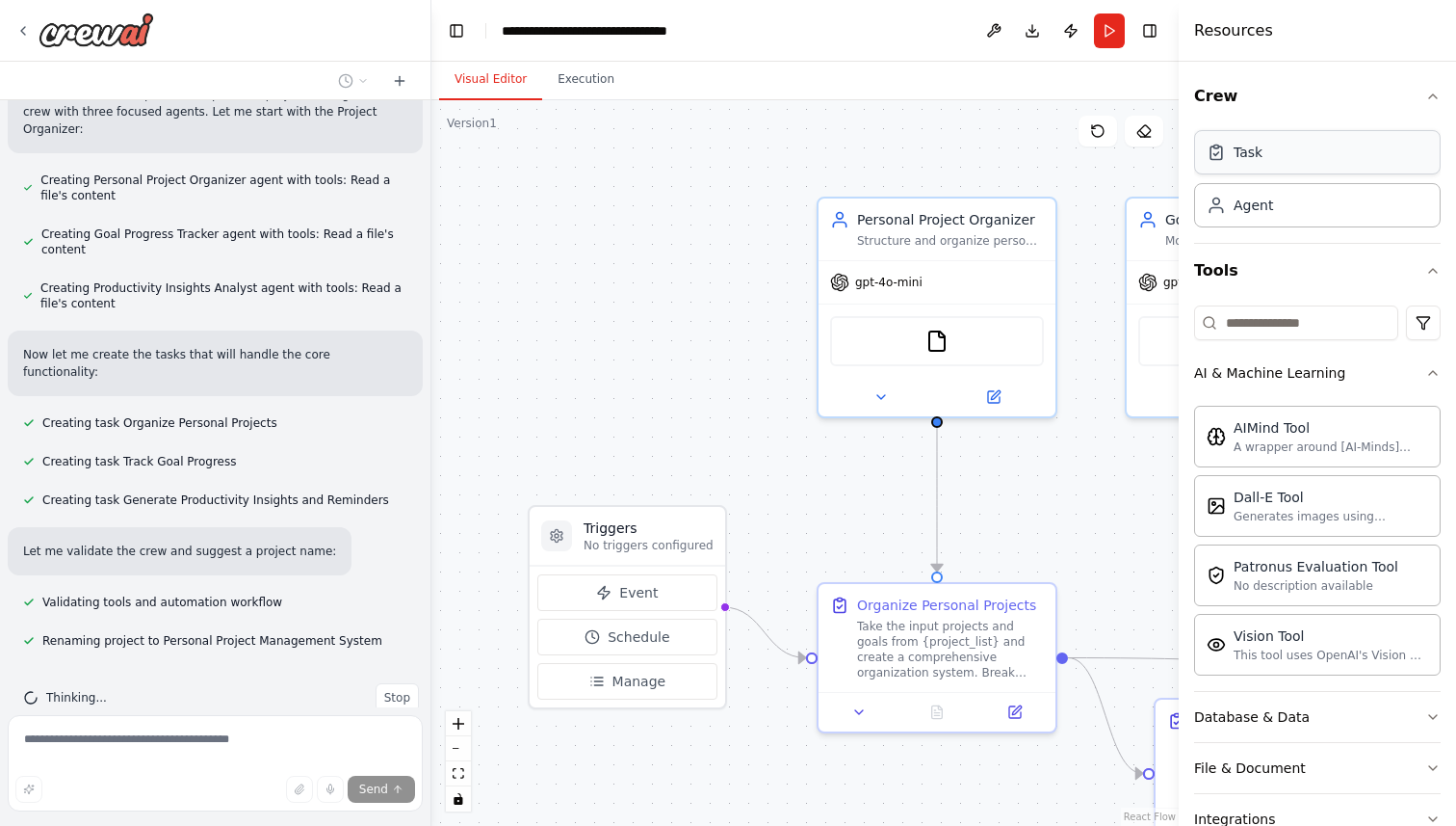
click at [1292, 153] on div "Task" at bounding box center [1317, 152] width 247 height 44
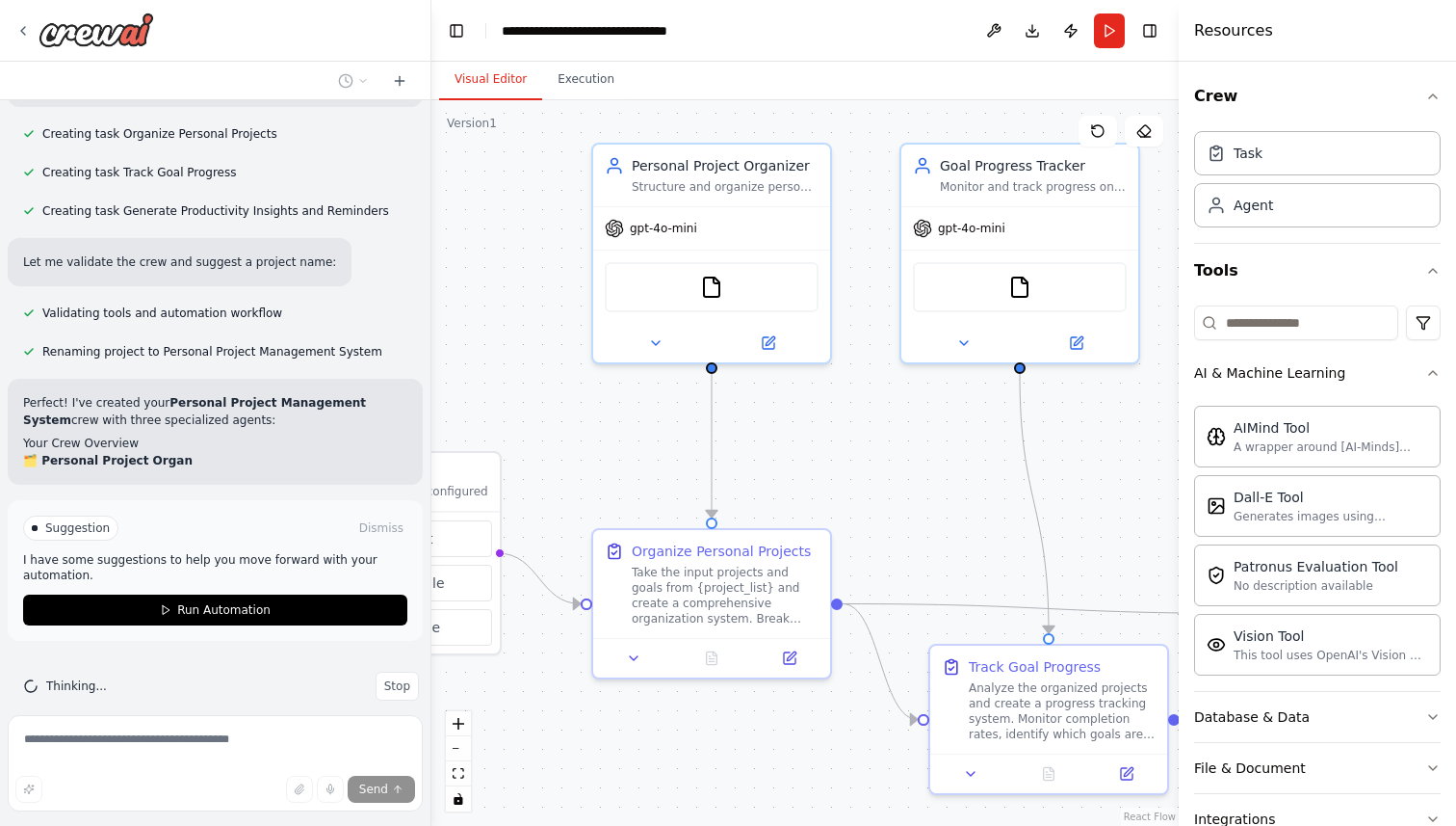
drag, startPoint x: 691, startPoint y: 335, endPoint x: 466, endPoint y: 280, distance: 231.6
click at [466, 280] on div ".deletable-edge-delete-btn { width: 20px; height: 20px; border: 0px solid #ffff…" at bounding box center [806, 463] width 748 height 726
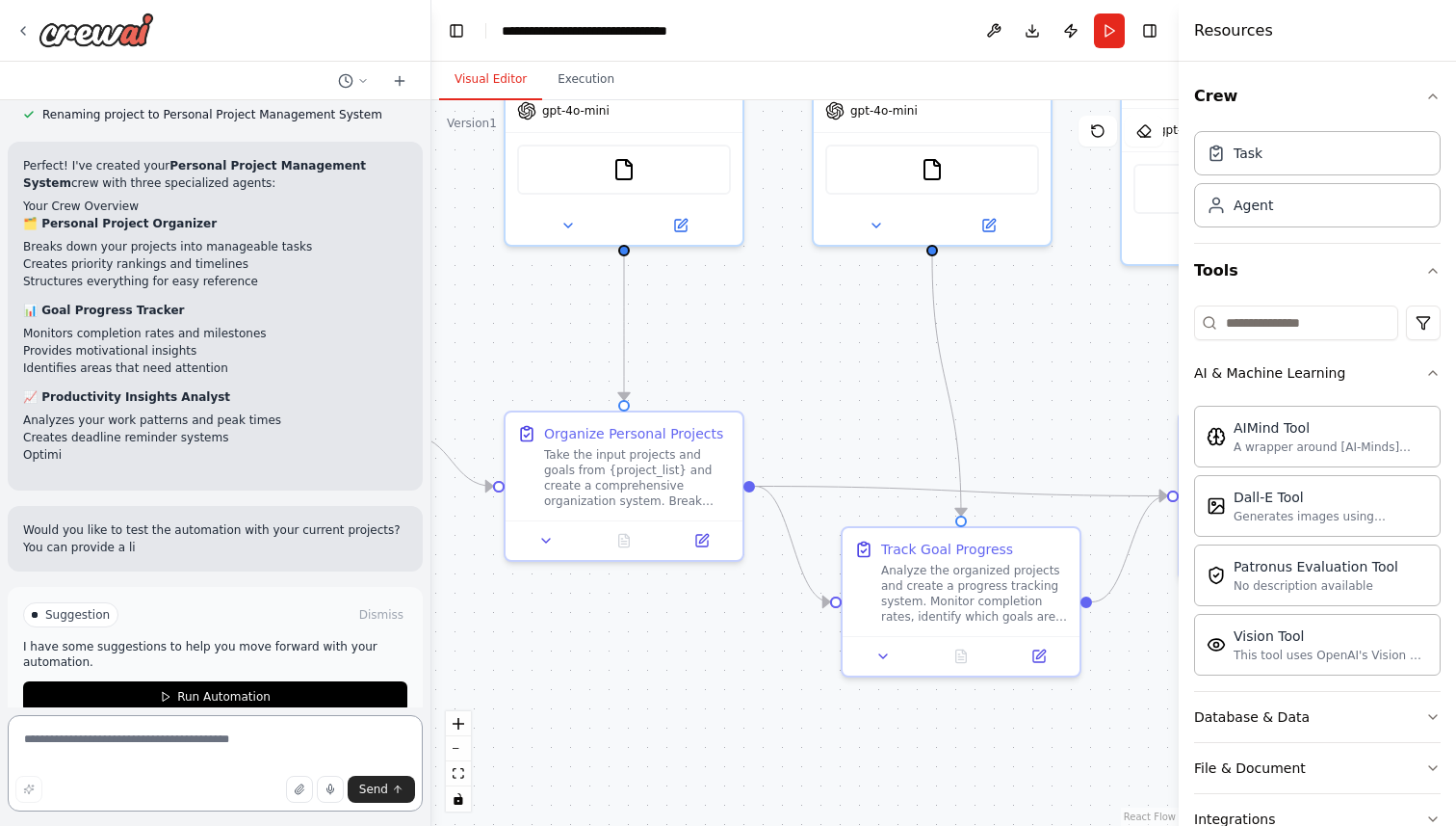
drag, startPoint x: 864, startPoint y: 445, endPoint x: 776, endPoint y: 329, distance: 145.6
click at [776, 329] on div ".deletable-edge-delete-btn { width: 20px; height: 20px; border: 0px solid #ffff…" at bounding box center [806, 463] width 748 height 726
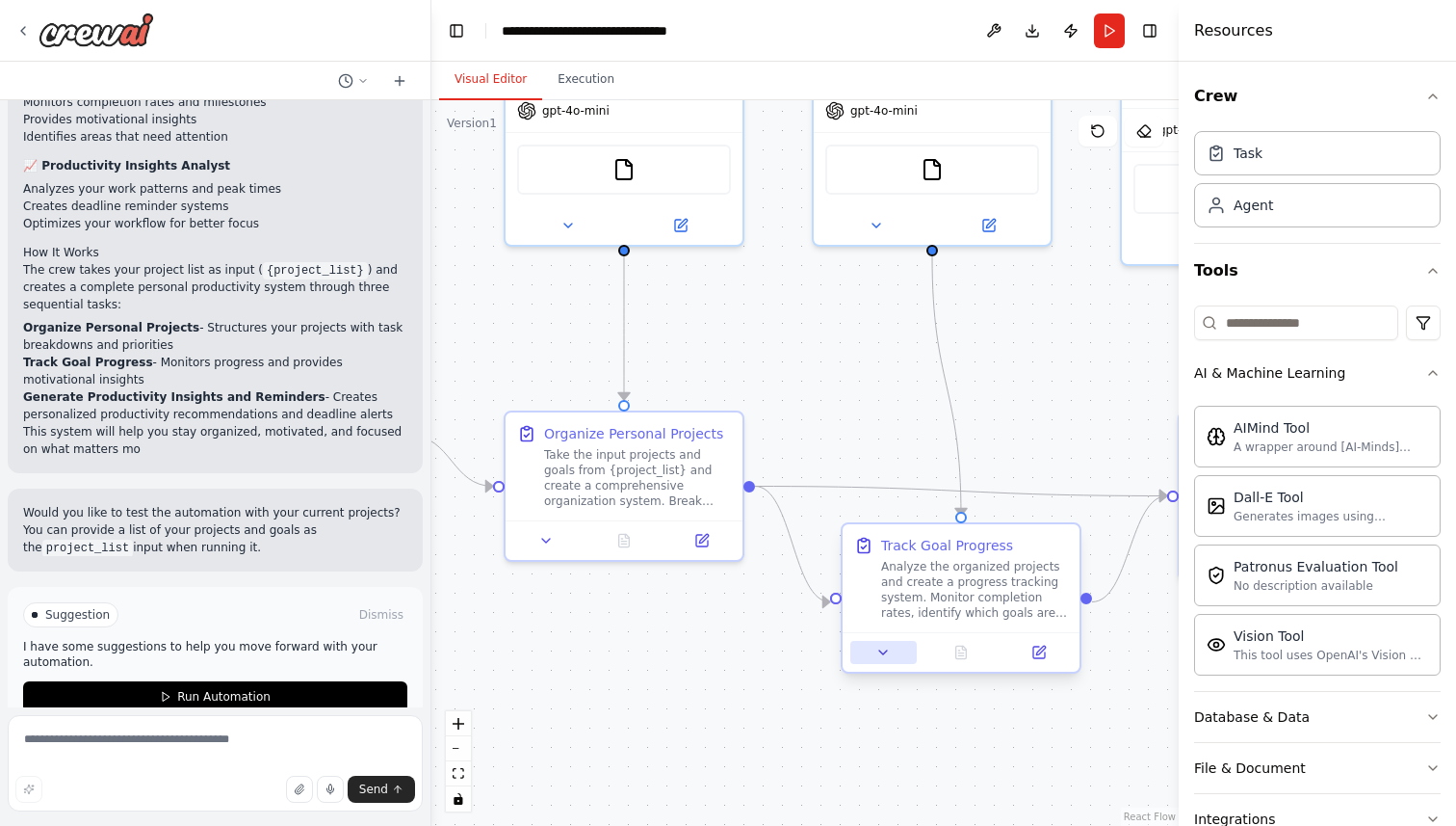
click at [886, 655] on icon at bounding box center [884, 653] width 15 height 15
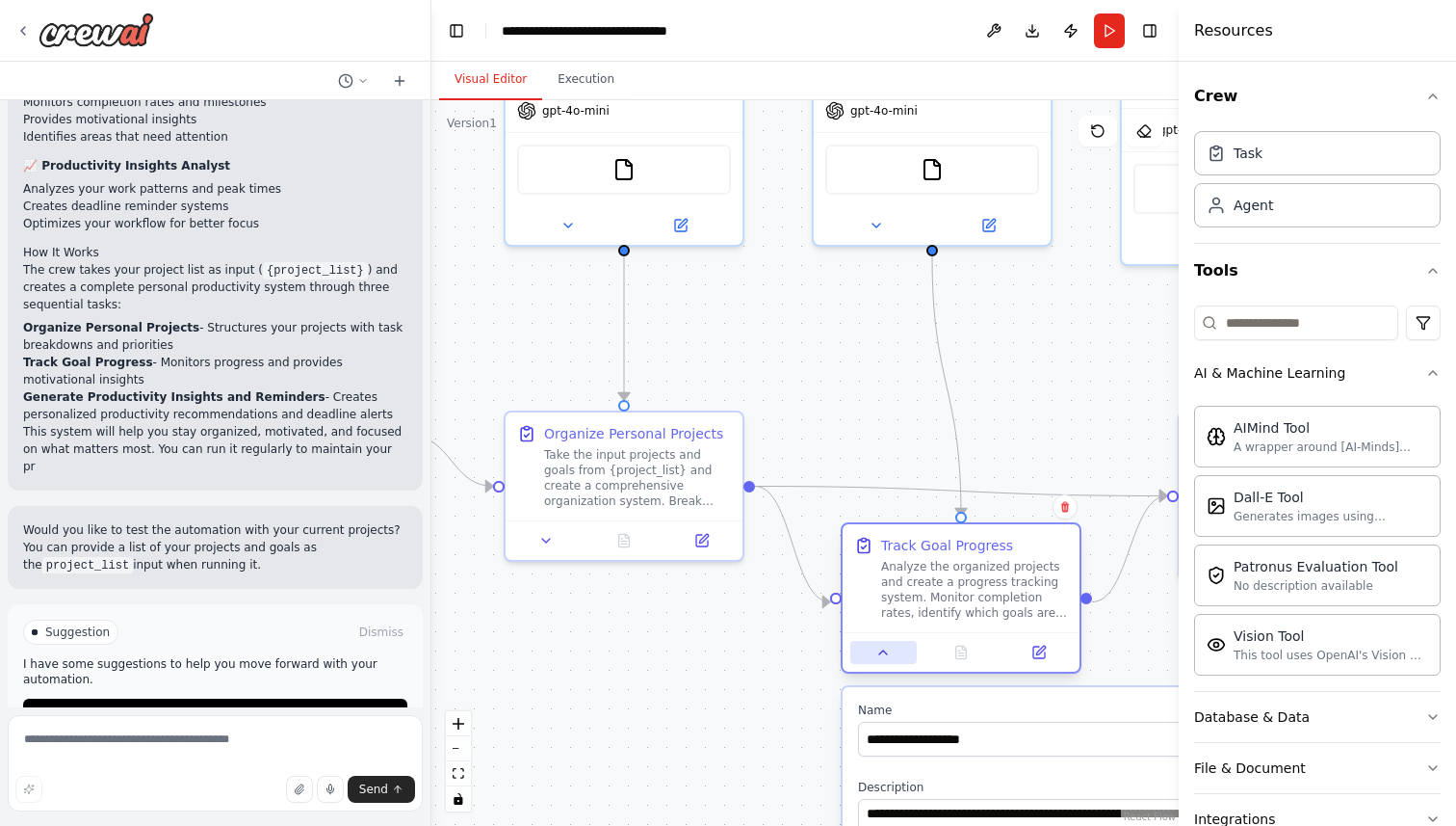
scroll to position [1330, 0]
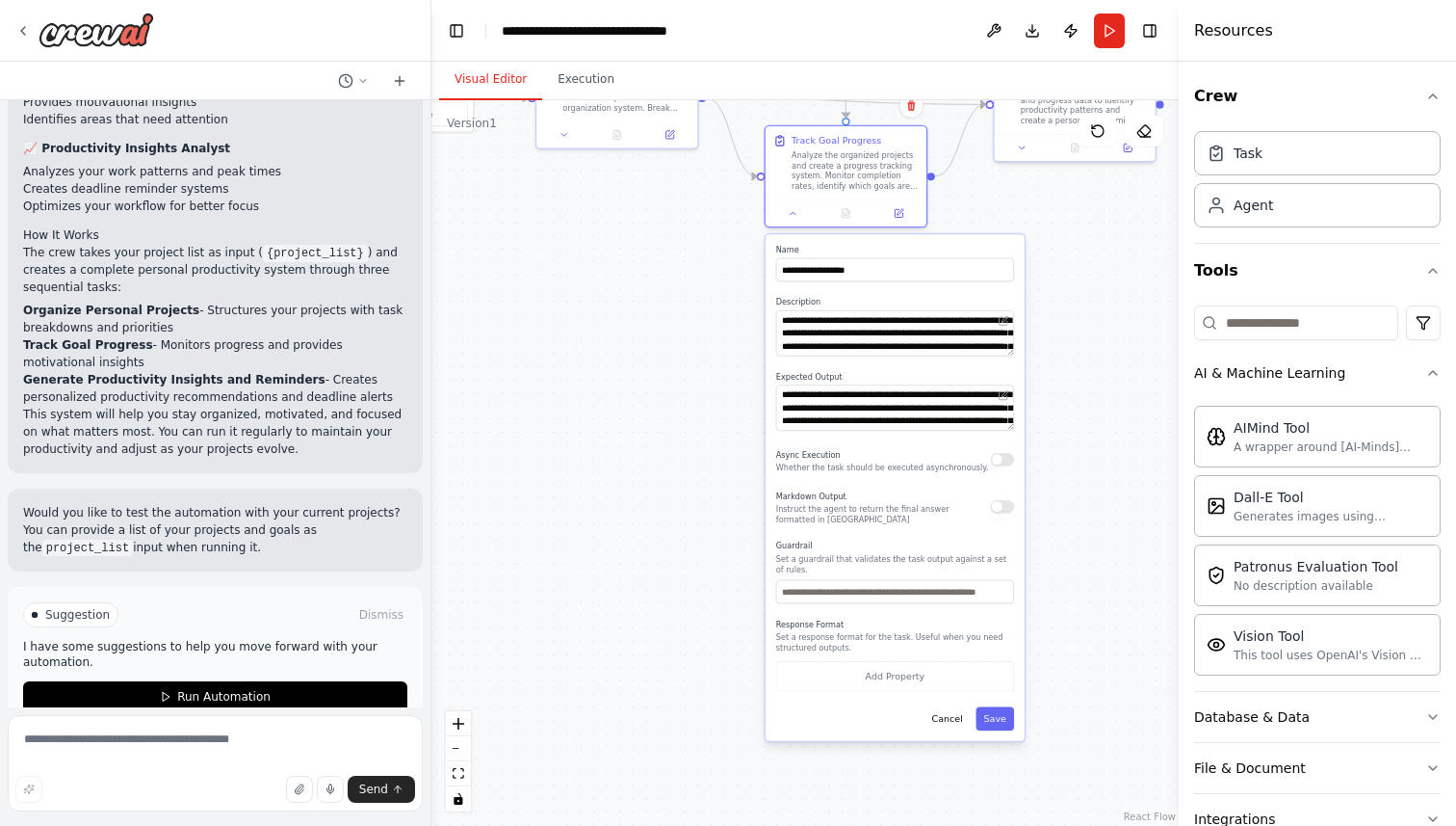
drag, startPoint x: 801, startPoint y: 683, endPoint x: 716, endPoint y: 240, distance: 451.1
click at [715, 239] on div ".deletable-edge-delete-btn { width: 20px; height: 20px; border: 0px solid #ffff…" at bounding box center [806, 463] width 748 height 726
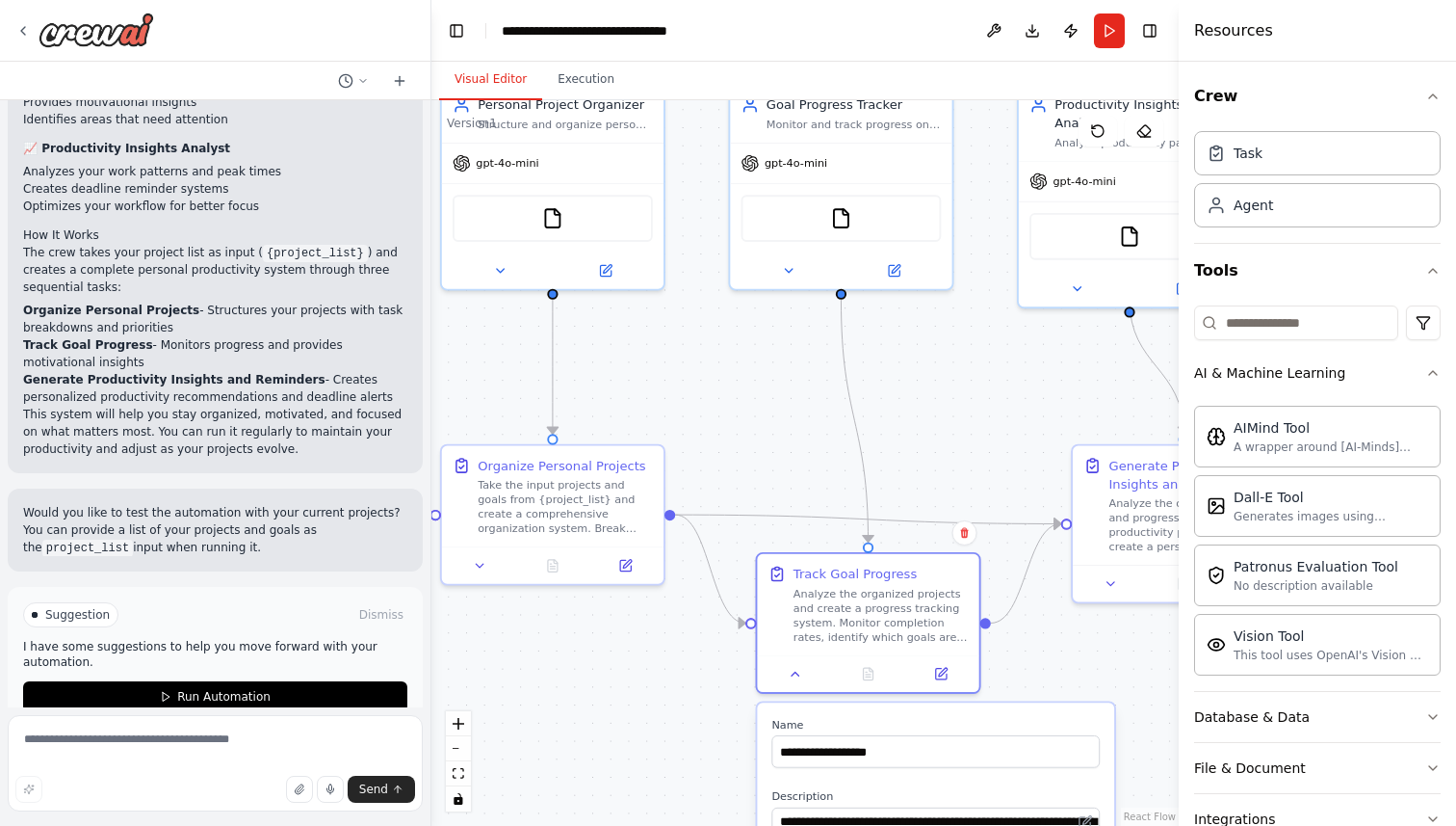
drag, startPoint x: 611, startPoint y: 292, endPoint x: 642, endPoint y: 819, distance: 527.9
click at [642, 819] on div ".deletable-edge-delete-btn { width: 20px; height: 20px; border: 0px solid #ffff…" at bounding box center [806, 463] width 748 height 726
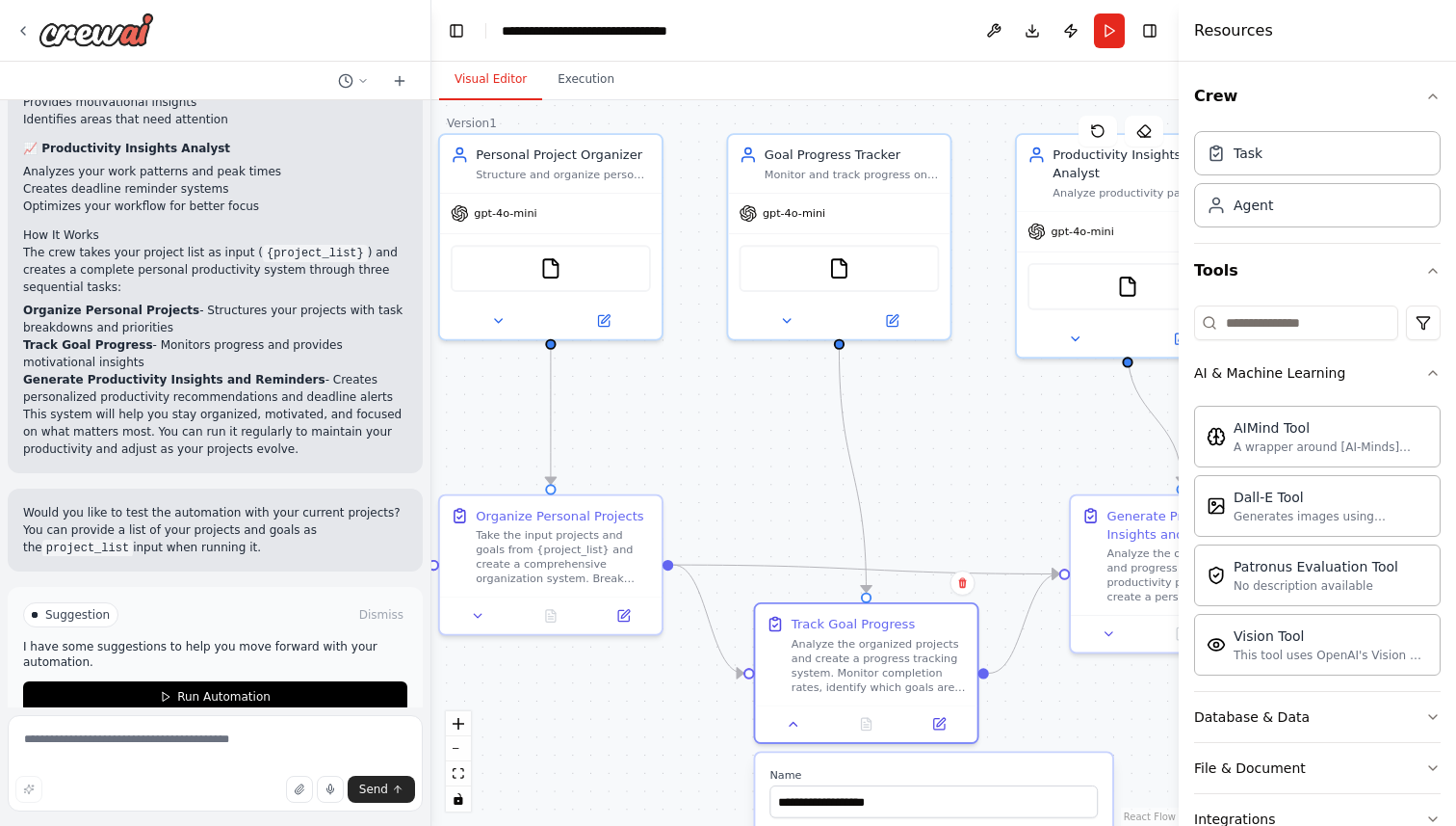
drag, startPoint x: 732, startPoint y: 404, endPoint x: 728, endPoint y: 460, distance: 56.1
click at [728, 460] on div ".deletable-edge-delete-btn { width: 20px; height: 20px; border: 0px solid #ffff…" at bounding box center [806, 463] width 748 height 726
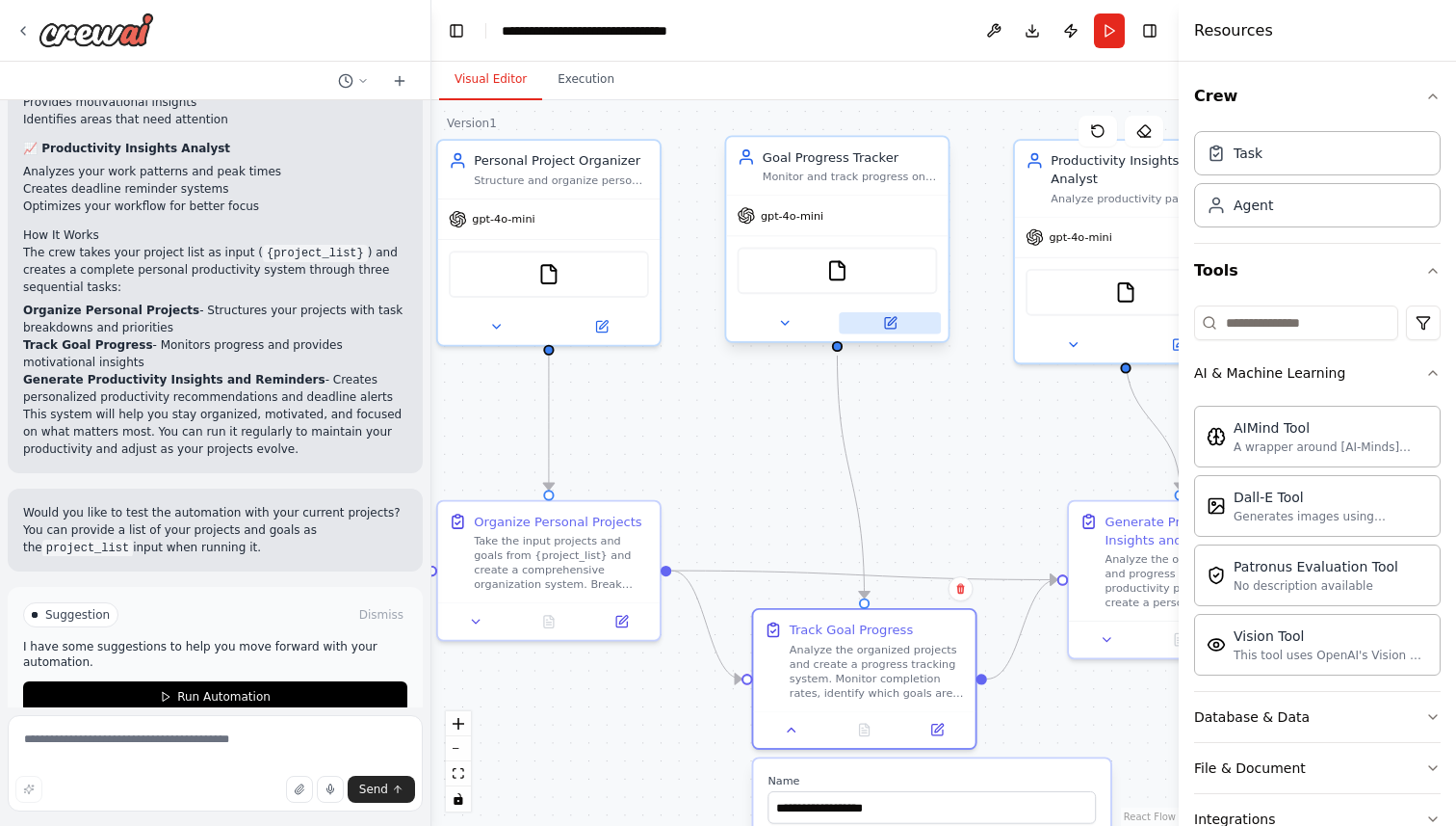
click at [888, 316] on icon at bounding box center [890, 323] width 14 height 14
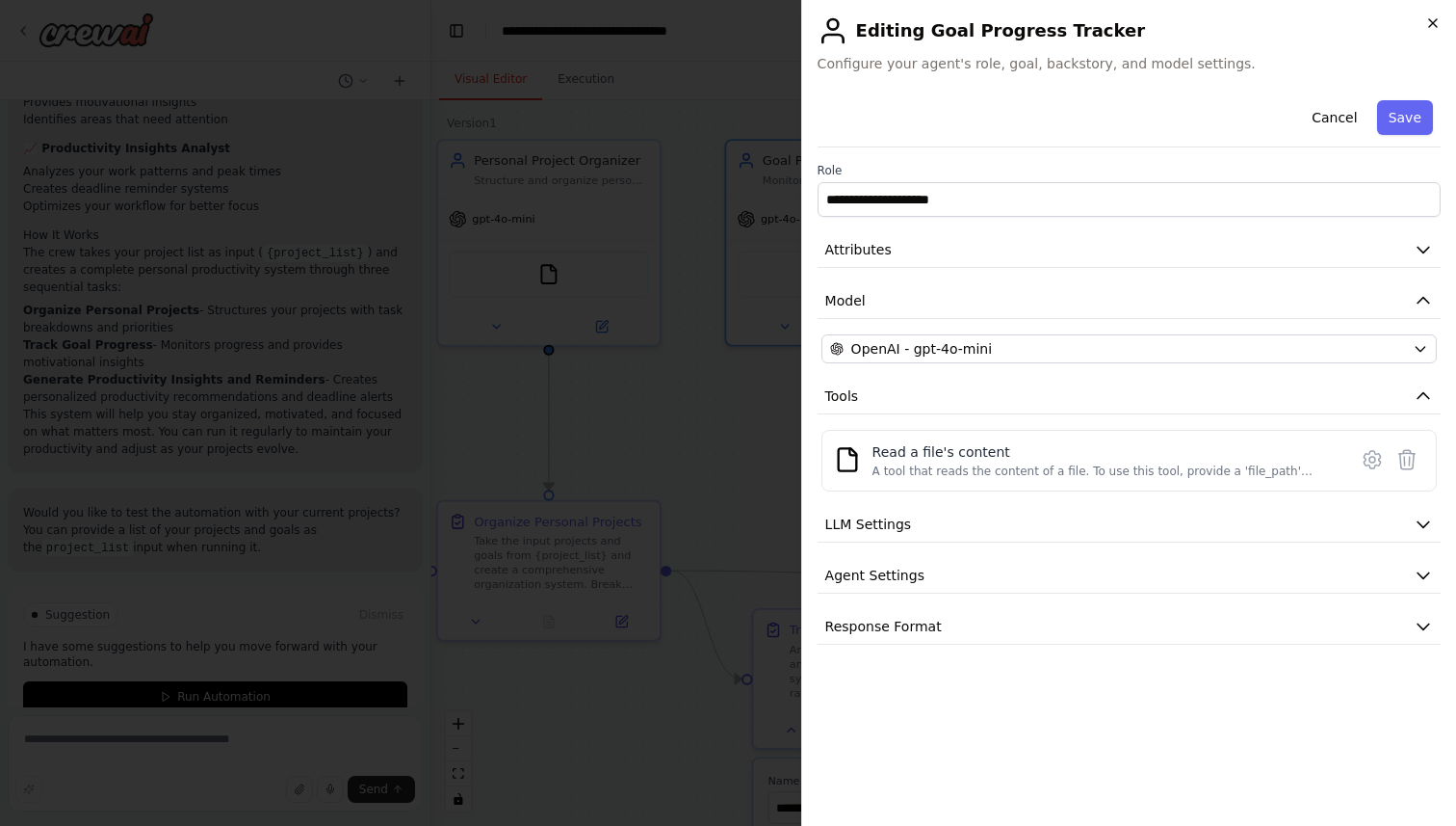
click at [1431, 28] on icon "button" at bounding box center [1433, 23] width 15 height 15
